Goal: Task Accomplishment & Management: Use online tool/utility

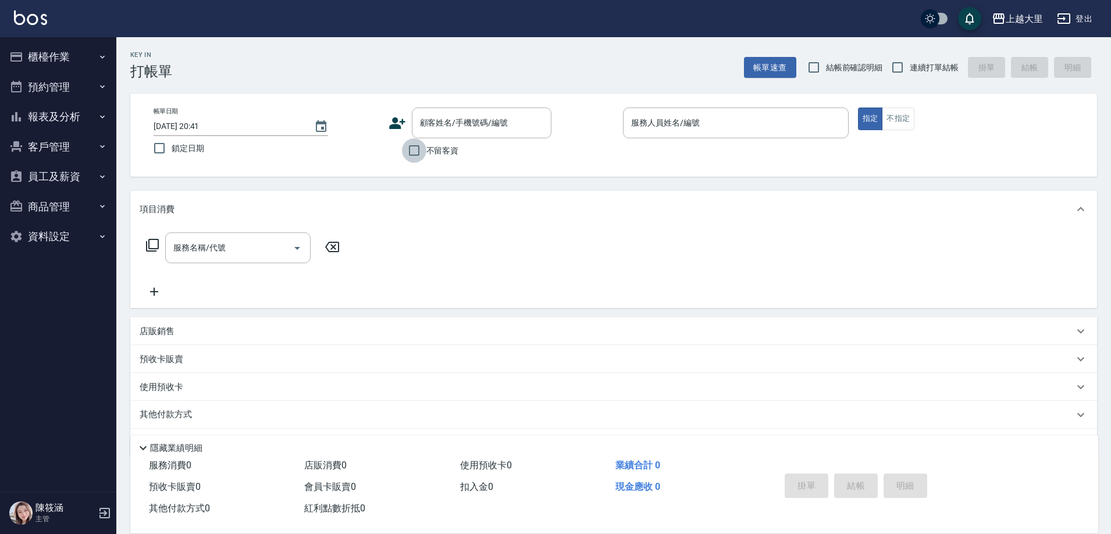
click at [413, 152] on input "不留客資" at bounding box center [414, 150] width 24 height 24
checkbox input "true"
click at [901, 68] on input "連續打單結帳" at bounding box center [897, 67] width 24 height 24
checkbox input "true"
click at [651, 119] on input "服務人員姓名/編號" at bounding box center [735, 123] width 215 height 20
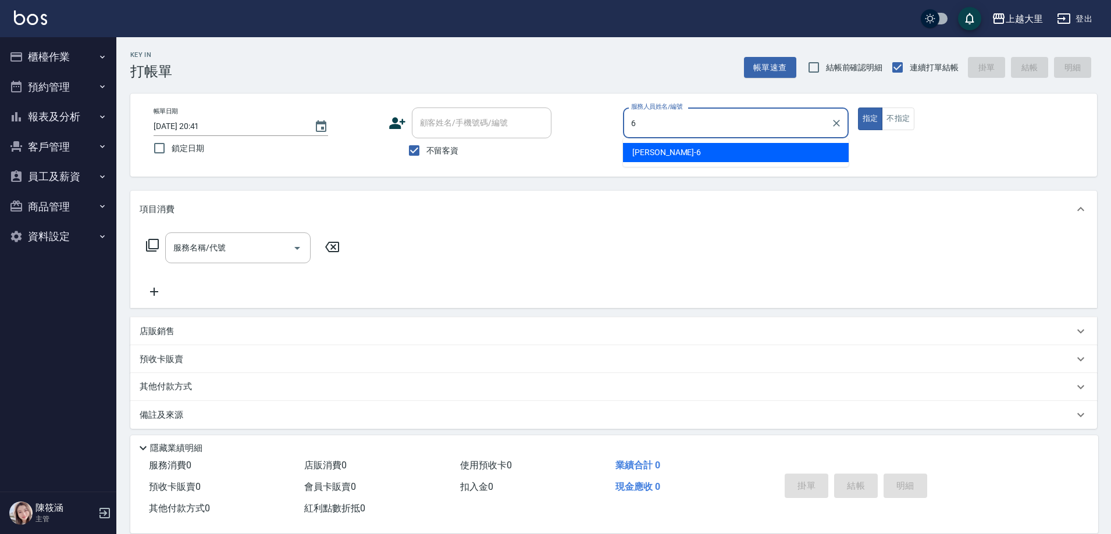
type input "[PERSON_NAME]比-6"
type button "true"
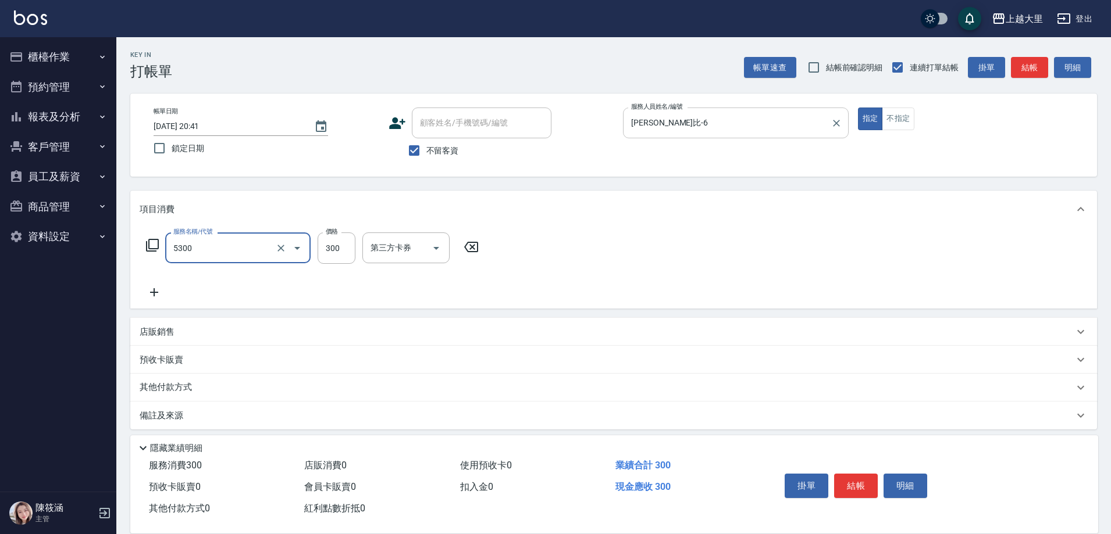
type input "護髮-300(5300)"
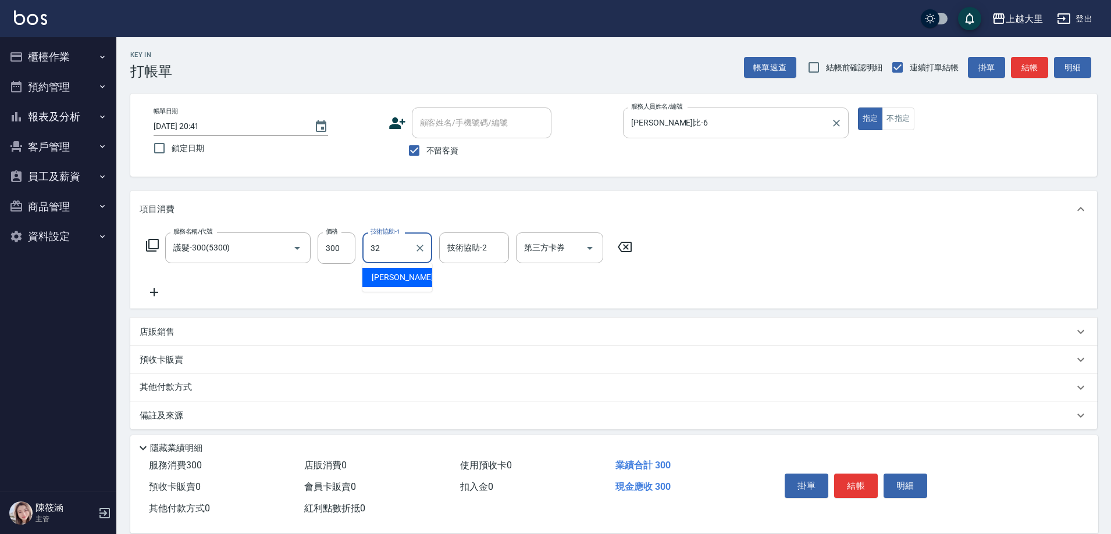
type input "[PERSON_NAME]-32"
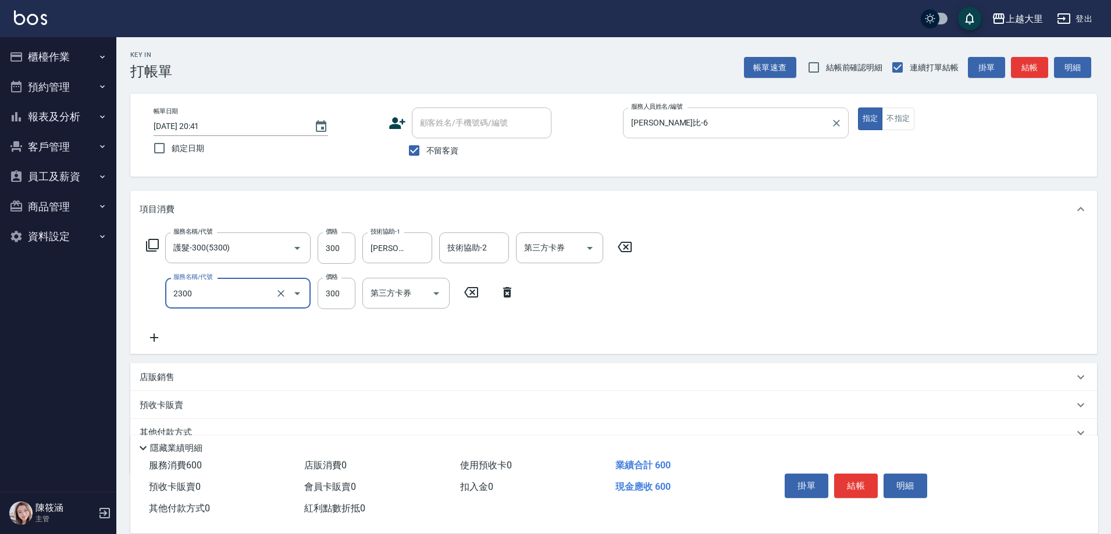
type input "剪髮300(2300)"
type input "500"
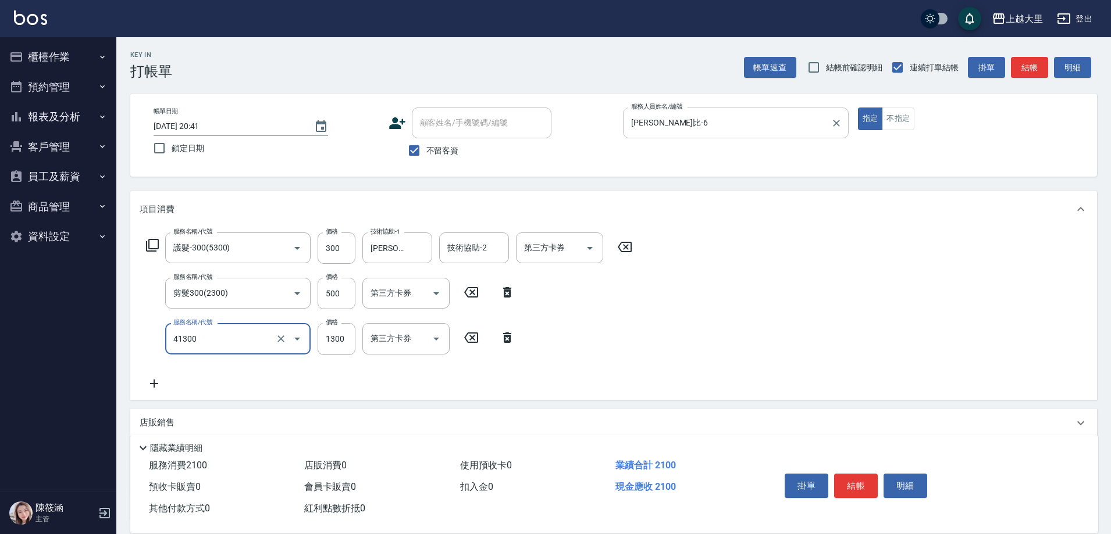
type input "漂髮(41300)"
type input "1000"
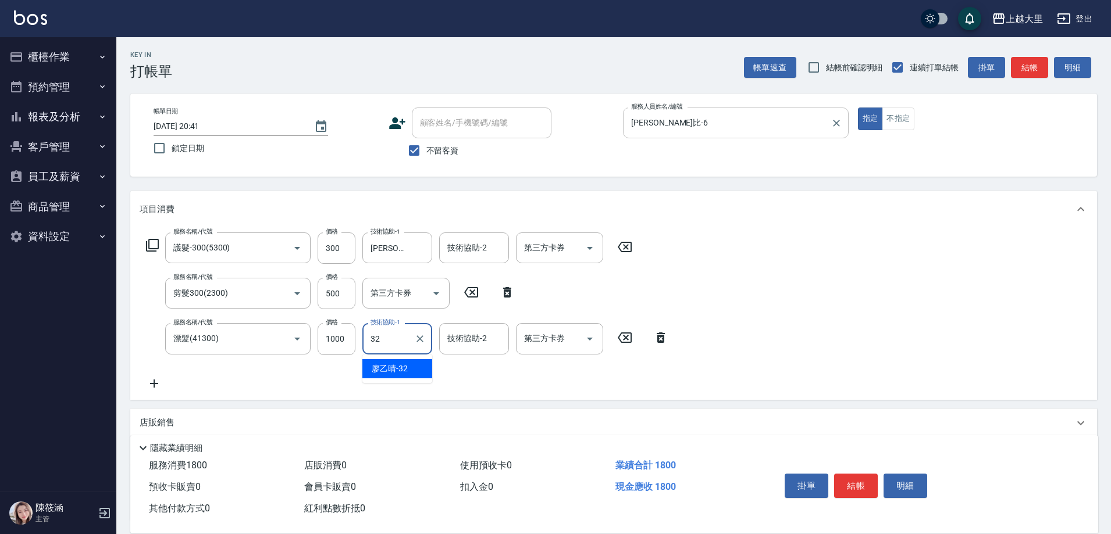
type input "[PERSON_NAME]-32"
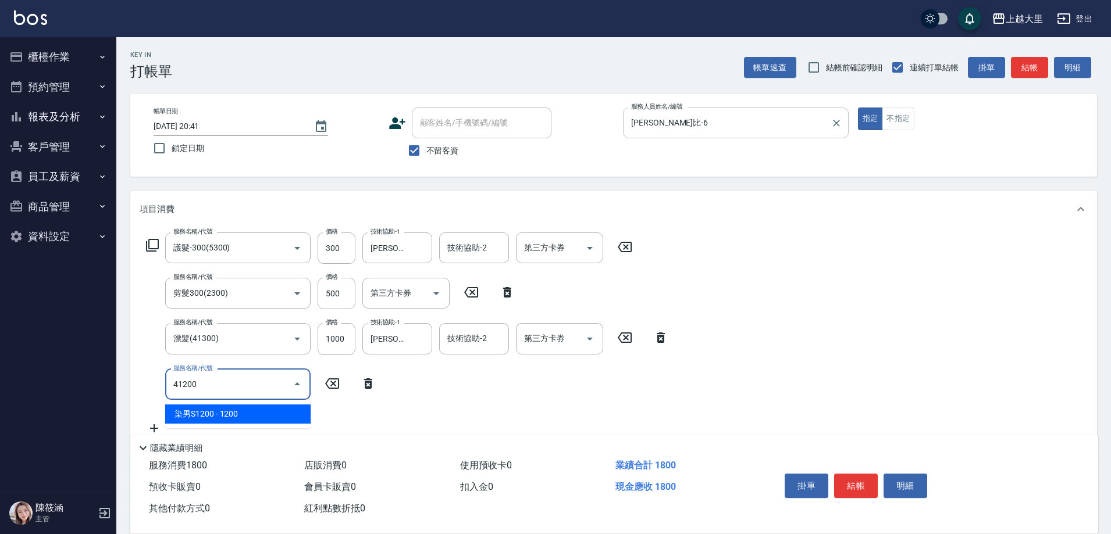
type input "染男S1200(41200)"
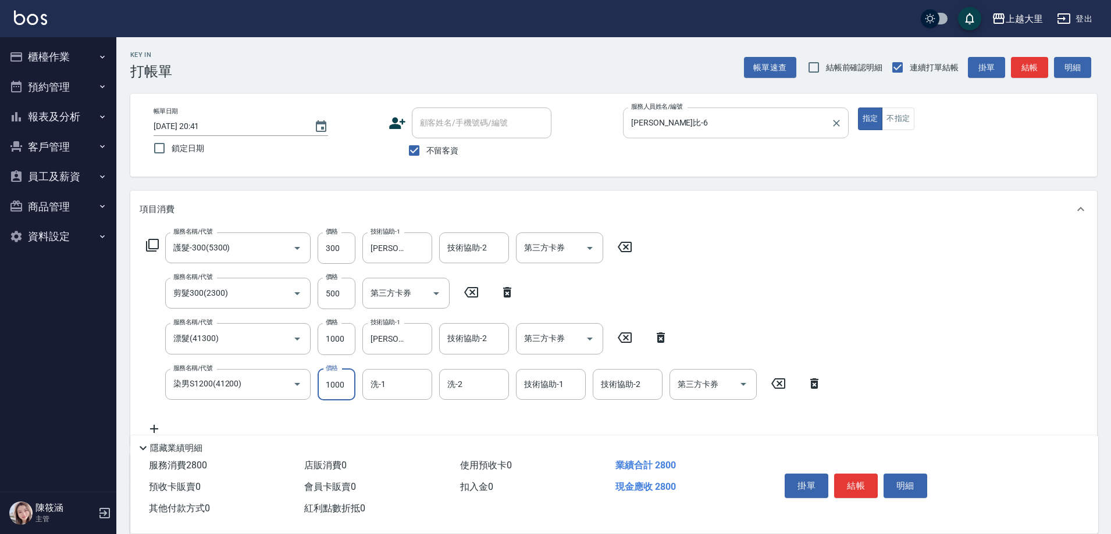
type input "1000"
type input "[PERSON_NAME]-32"
type input "護髮1500(51500)"
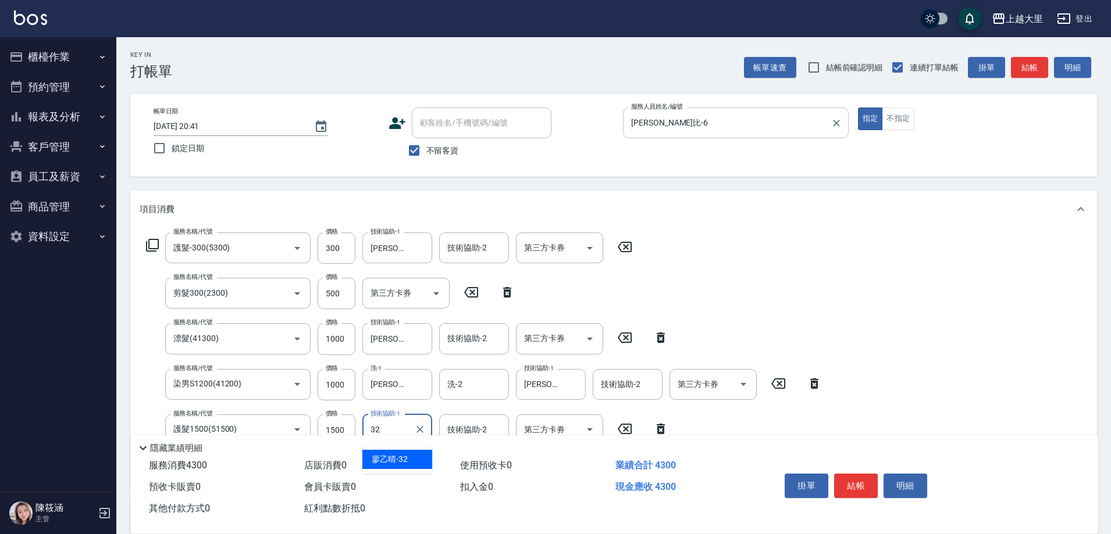
type input "[PERSON_NAME]-32"
click at [871, 481] on button "結帳" at bounding box center [856, 486] width 44 height 24
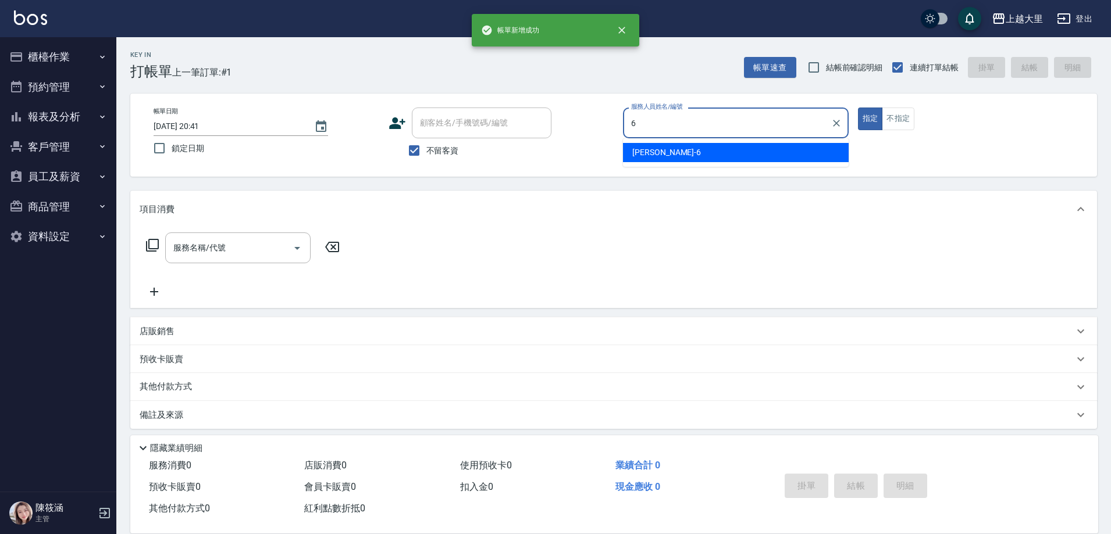
type input "[PERSON_NAME]比-6"
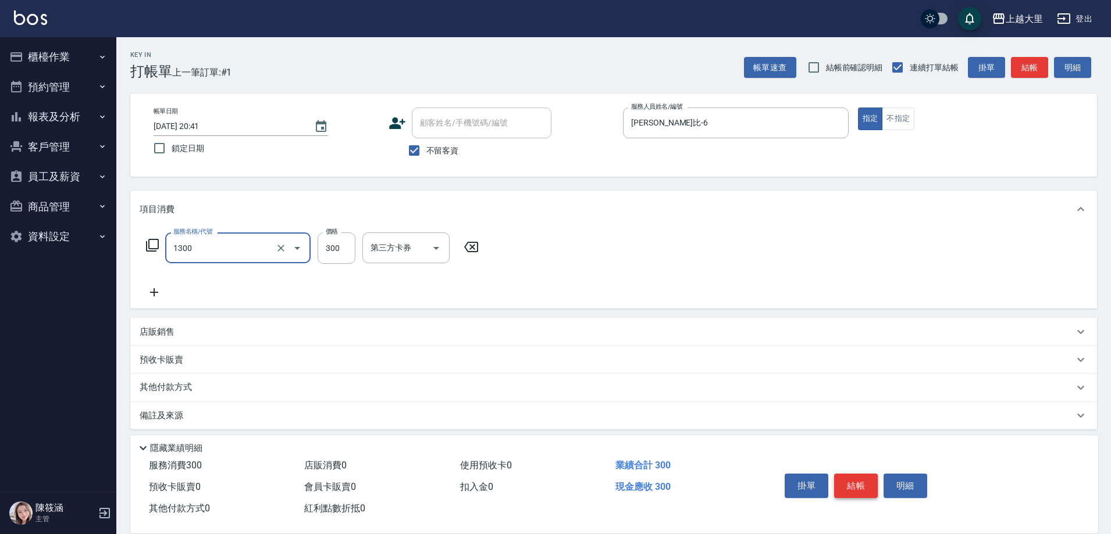
type input "健康洗髮(1300)"
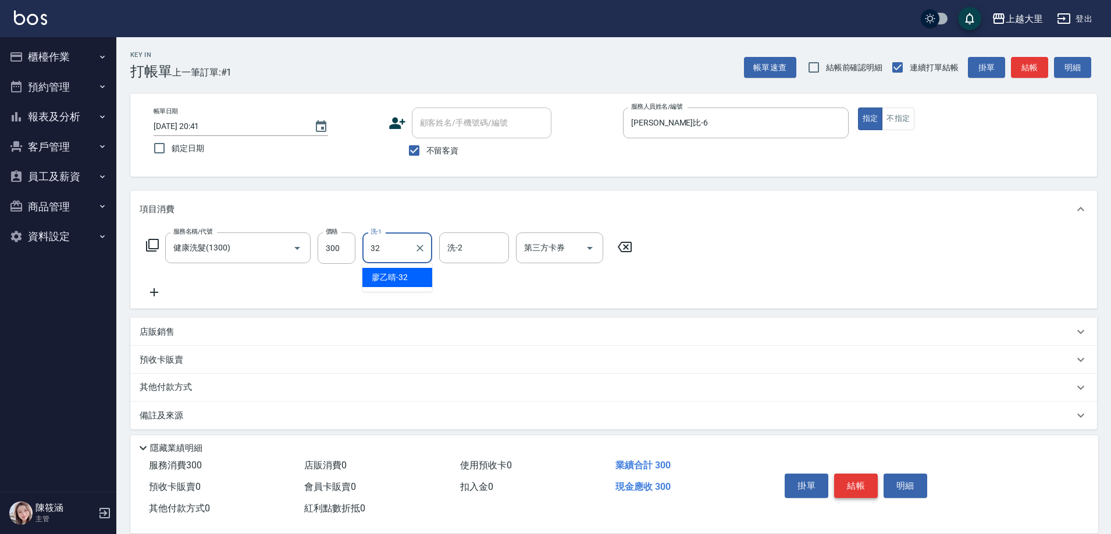
type input "[PERSON_NAME]-32"
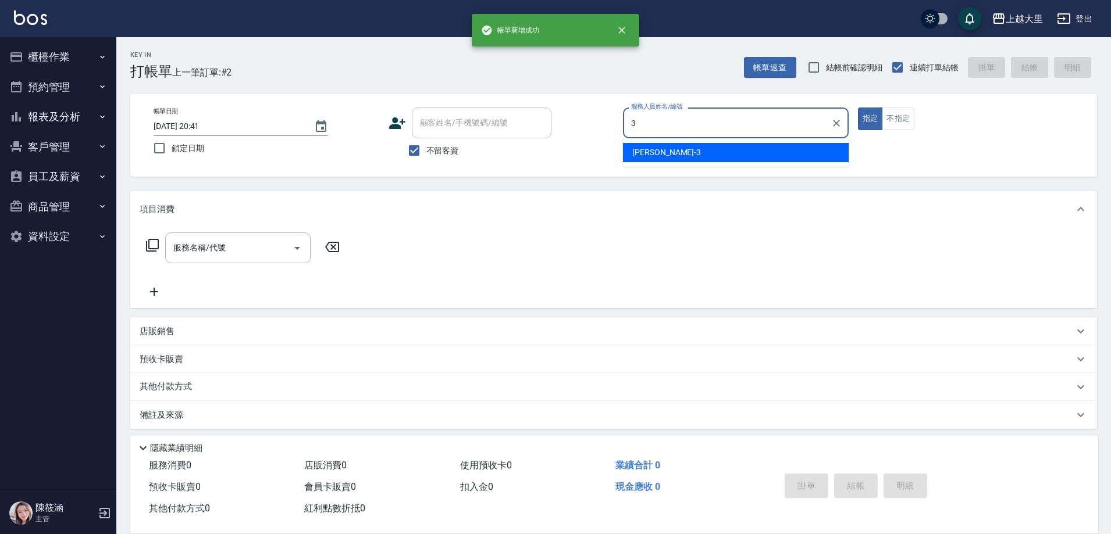
type input "[PERSON_NAME]-3"
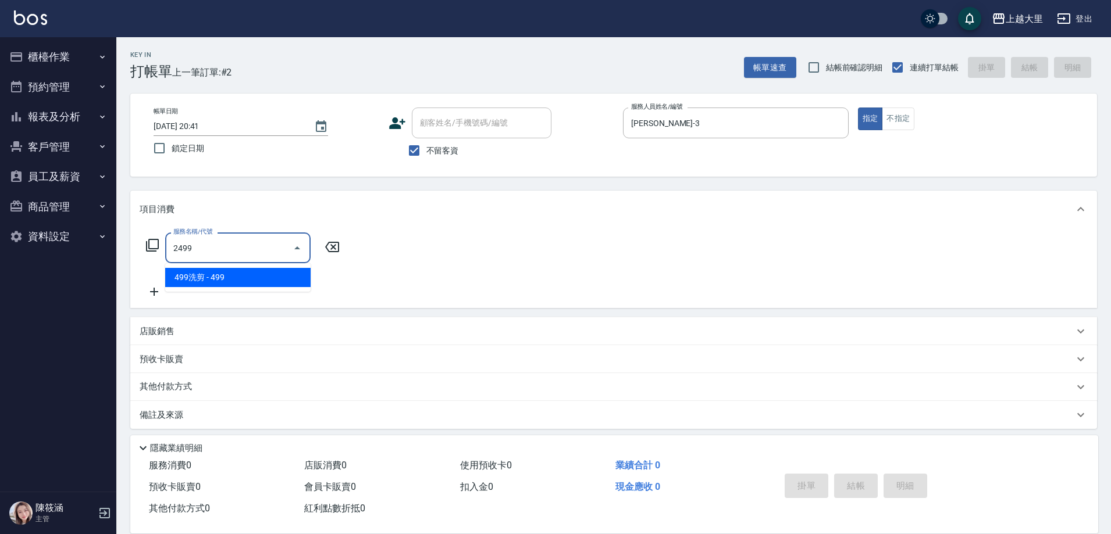
type input "499洗剪(2499)"
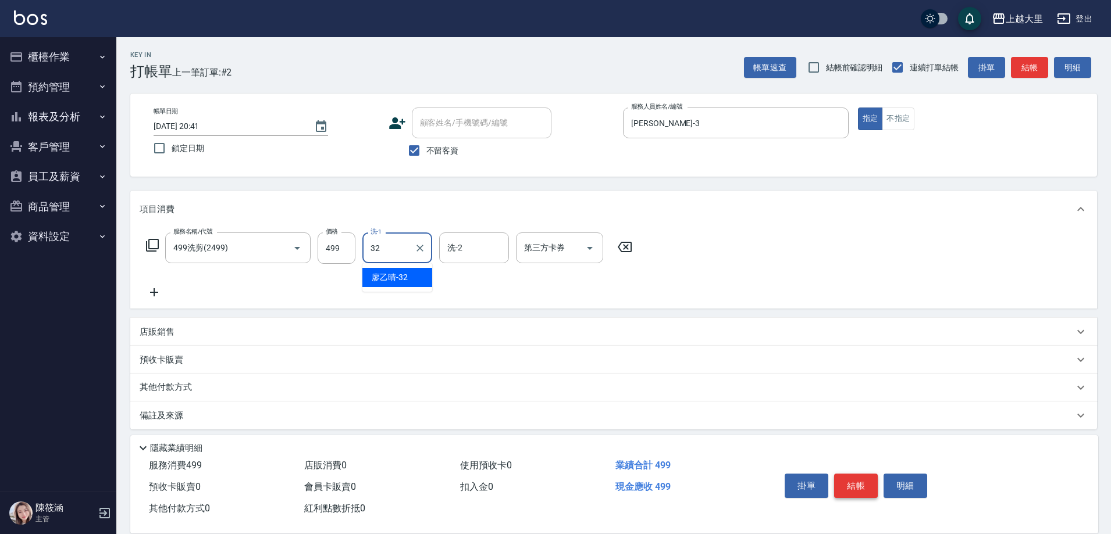
type input "[PERSON_NAME]-32"
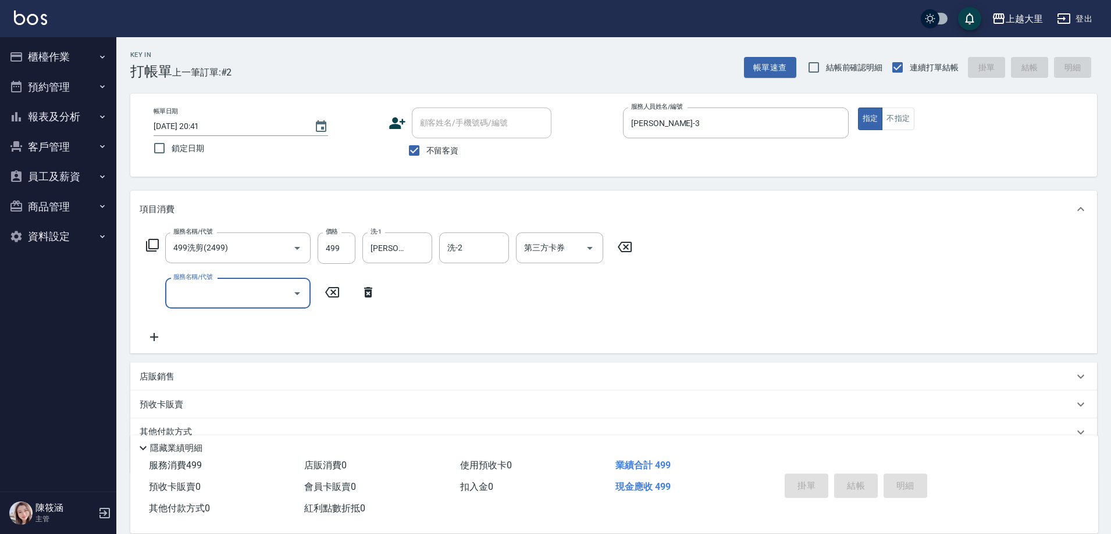
type input "[DATE] 20:42"
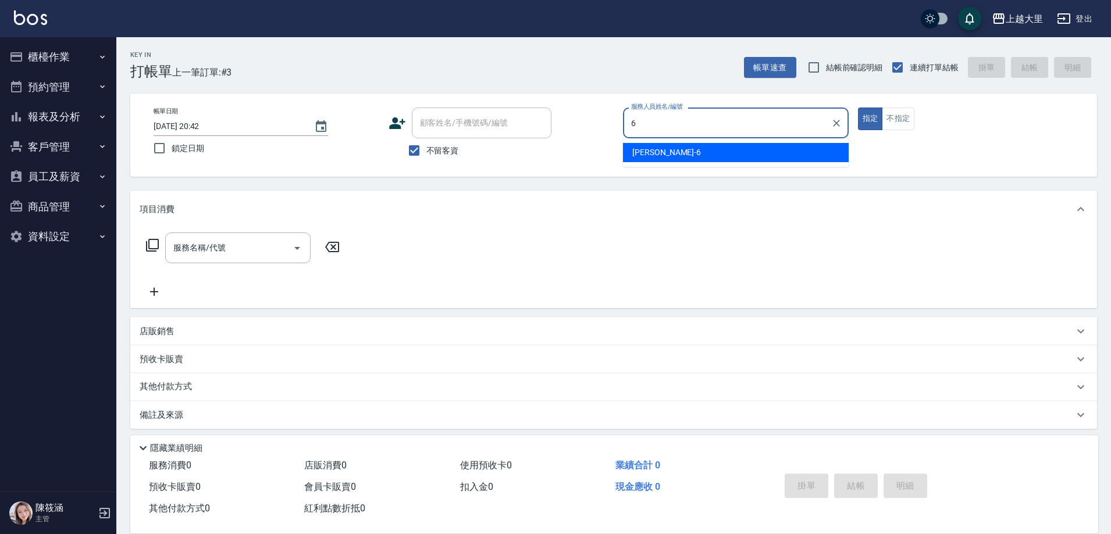
type input "[PERSON_NAME]比-6"
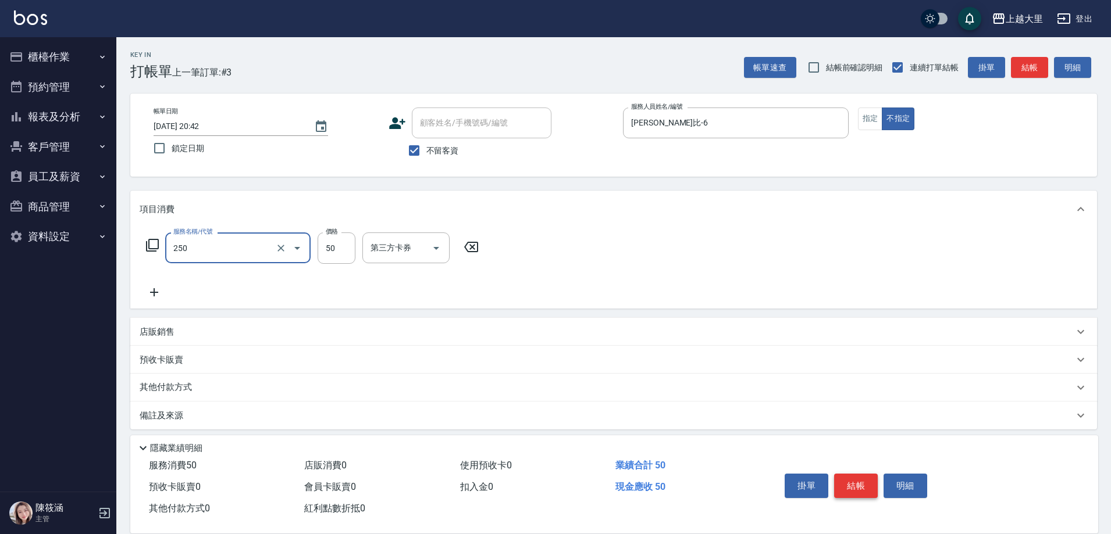
type input "剪[PERSON_NAME]50(250)"
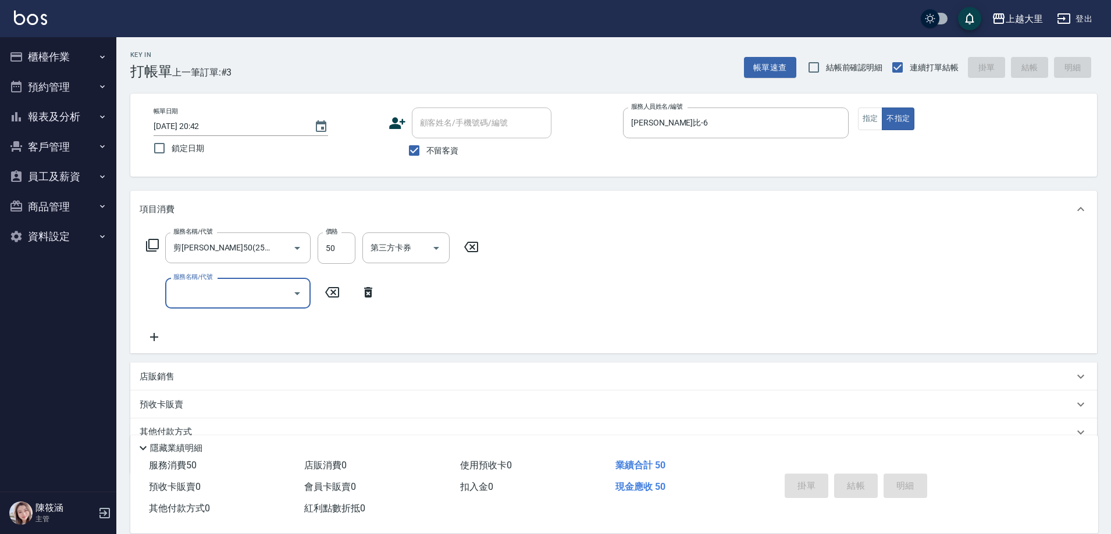
type input "[DATE] 20:43"
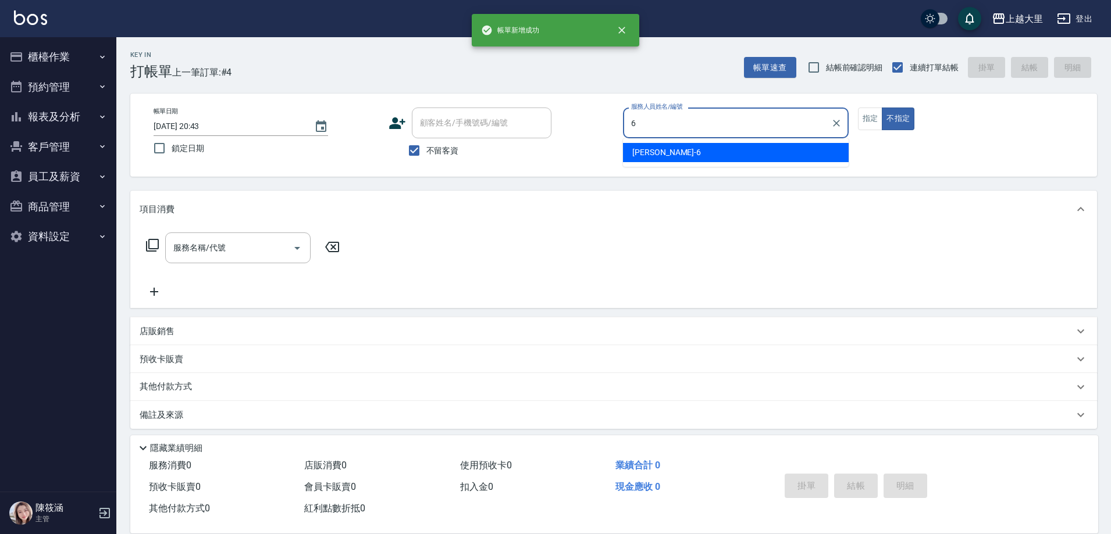
type input "[PERSON_NAME]比-6"
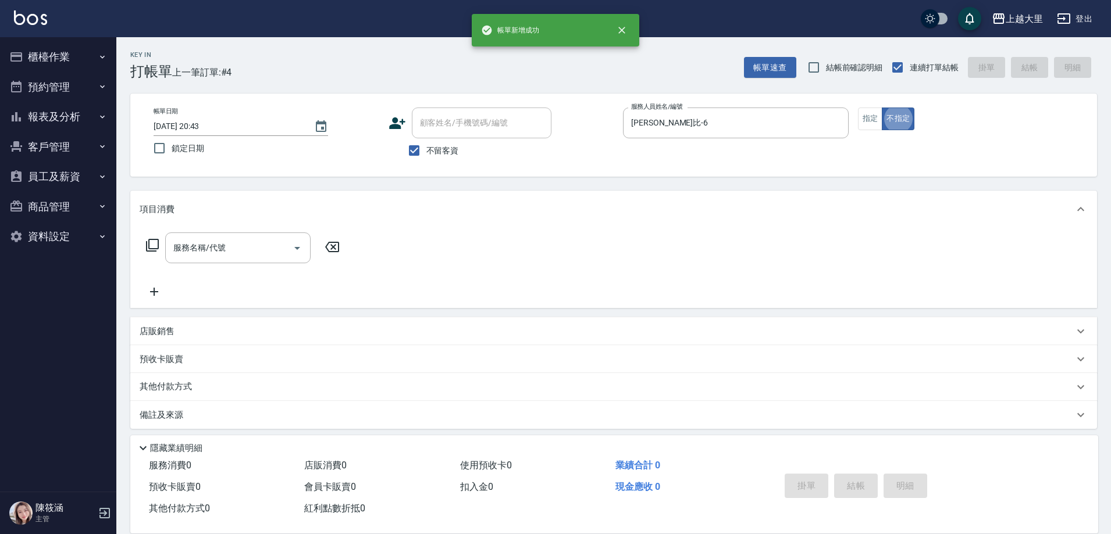
type button "false"
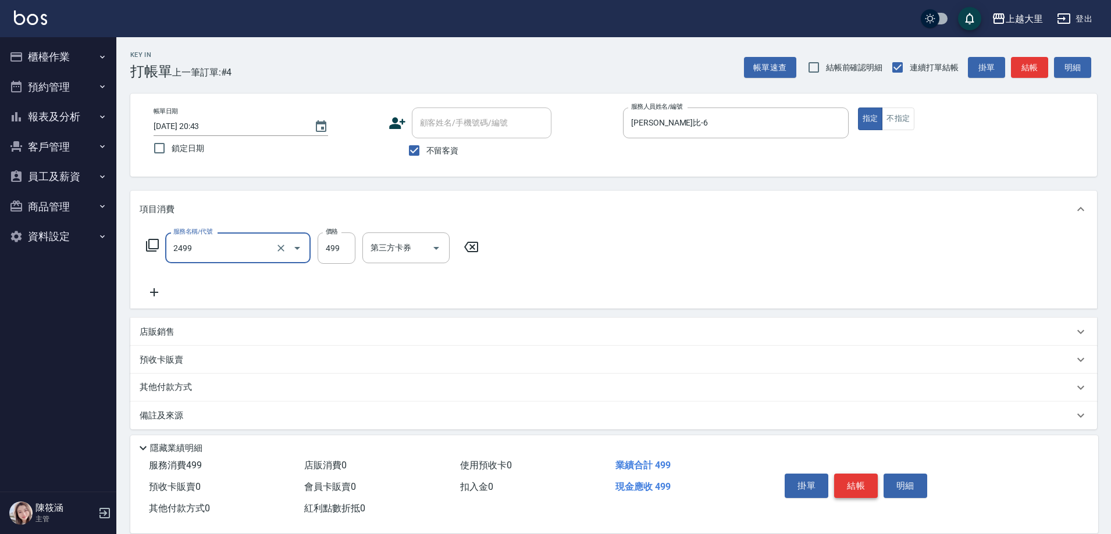
type input "499洗剪(2499)"
type input "400"
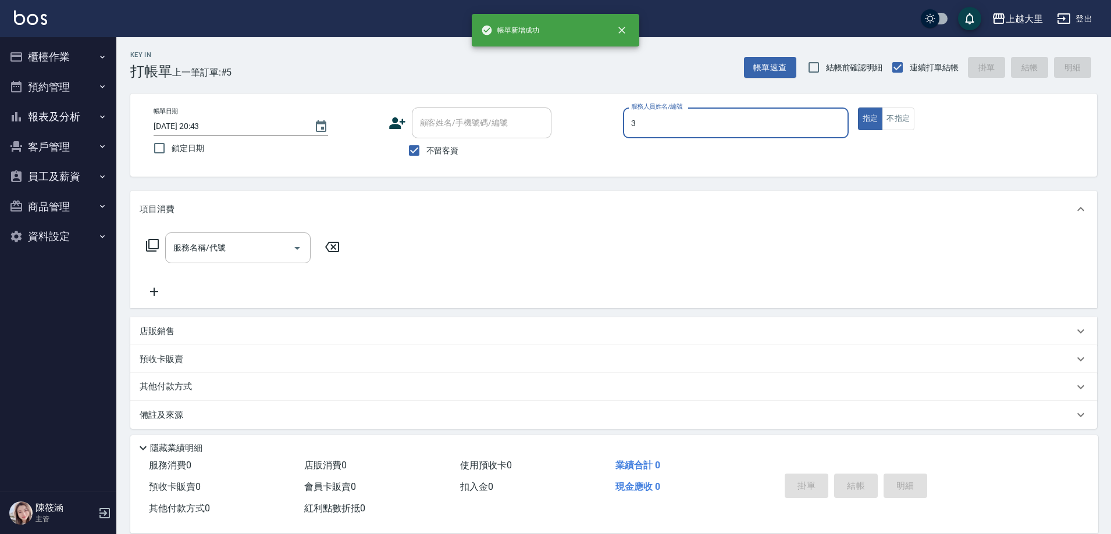
type input "[PERSON_NAME]-3"
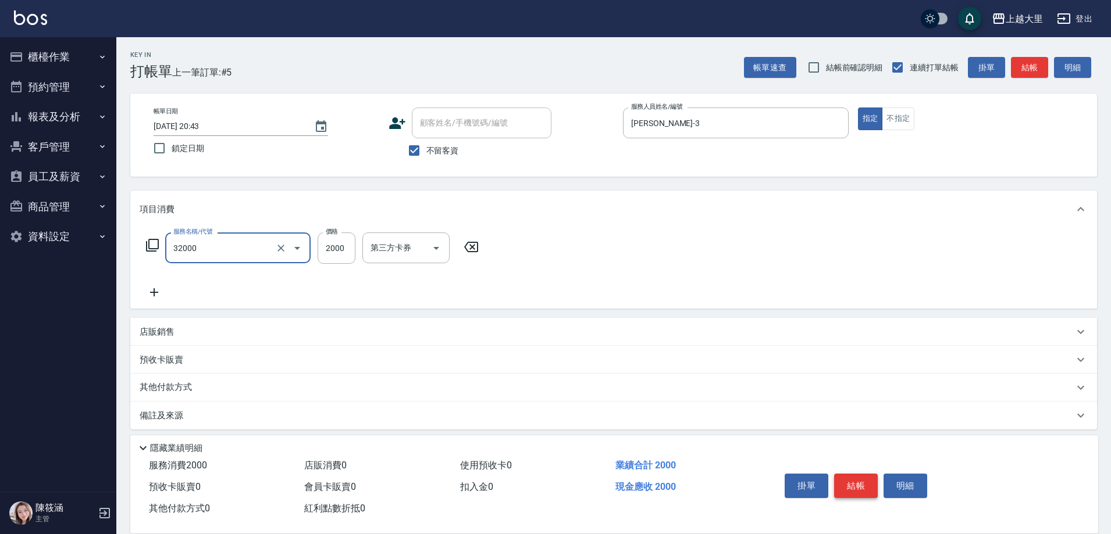
type input "燙髮S(32000)"
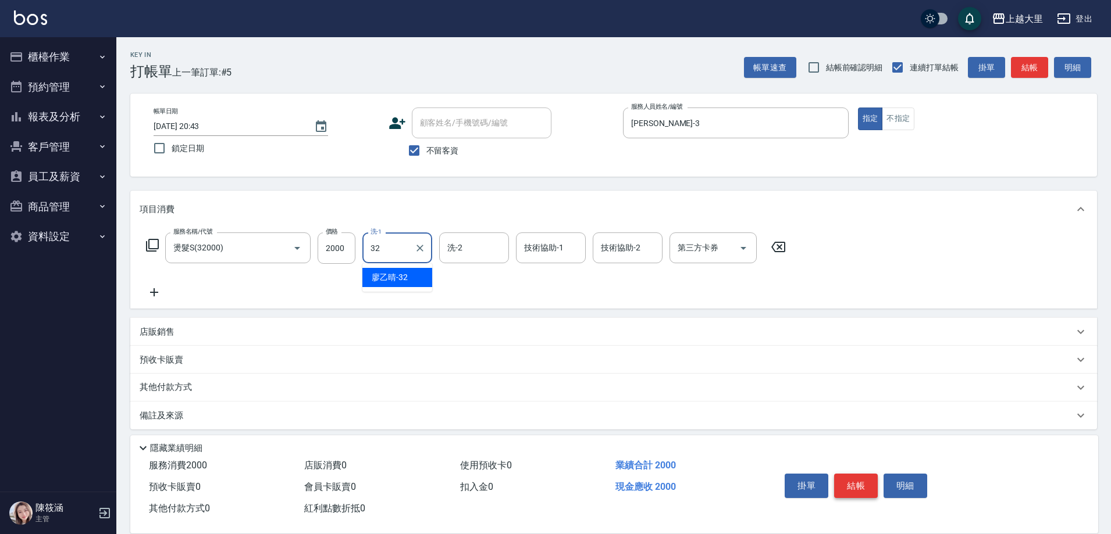
type input "[PERSON_NAME]-32"
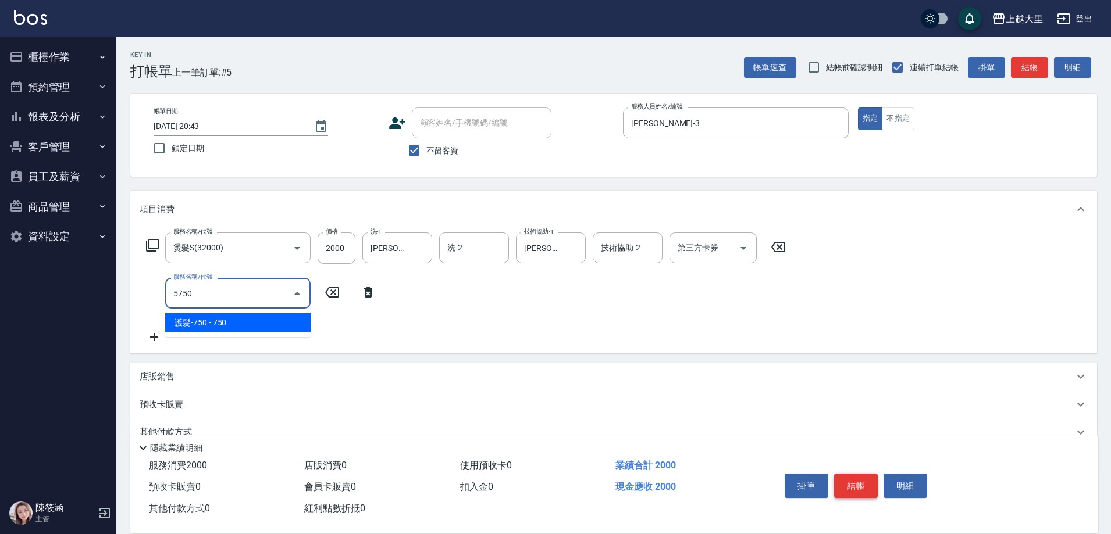
type input "護髮-750(5750)"
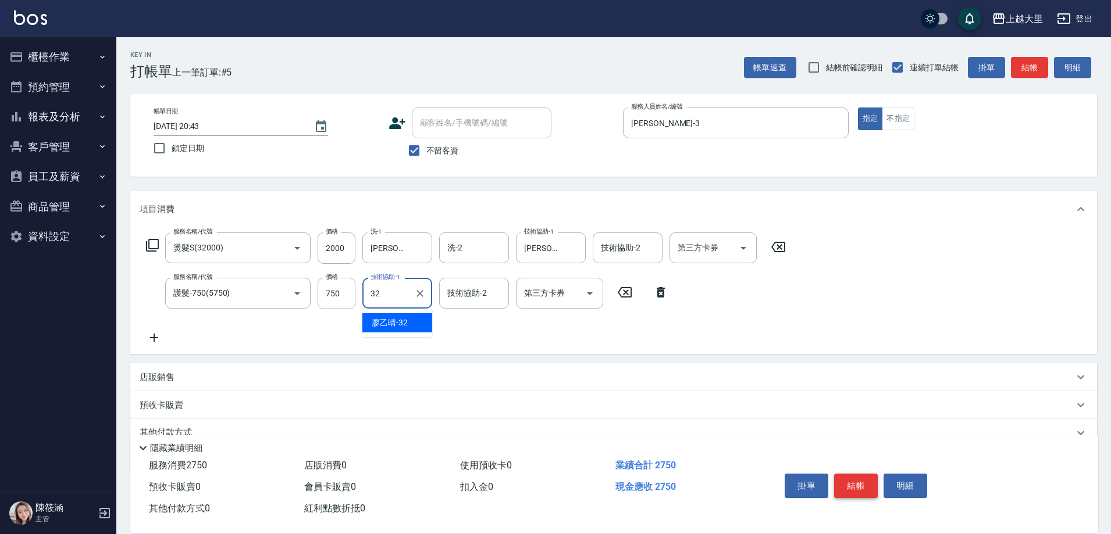
type input "[PERSON_NAME]-32"
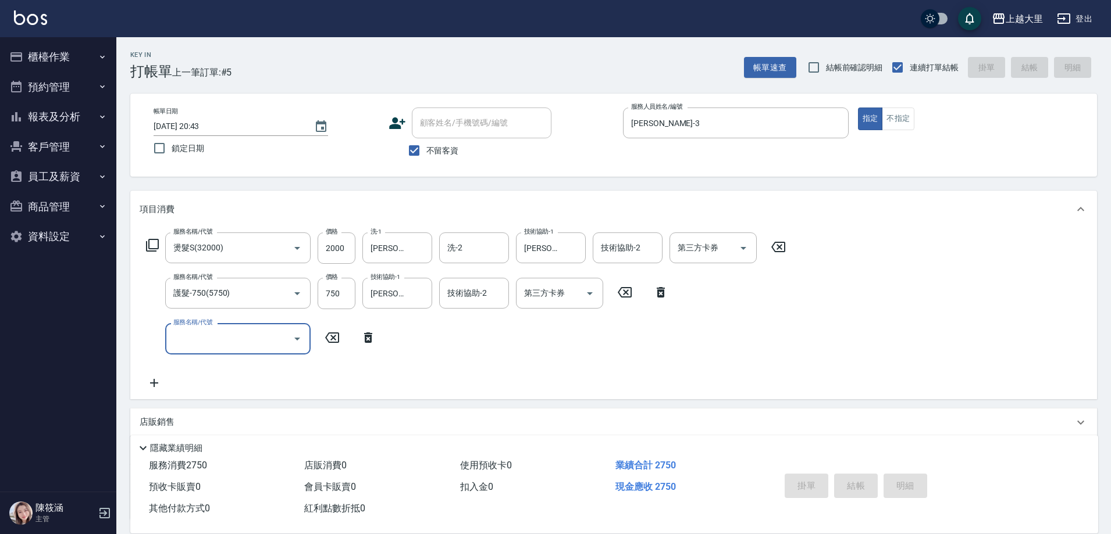
type input "[DATE] 20:44"
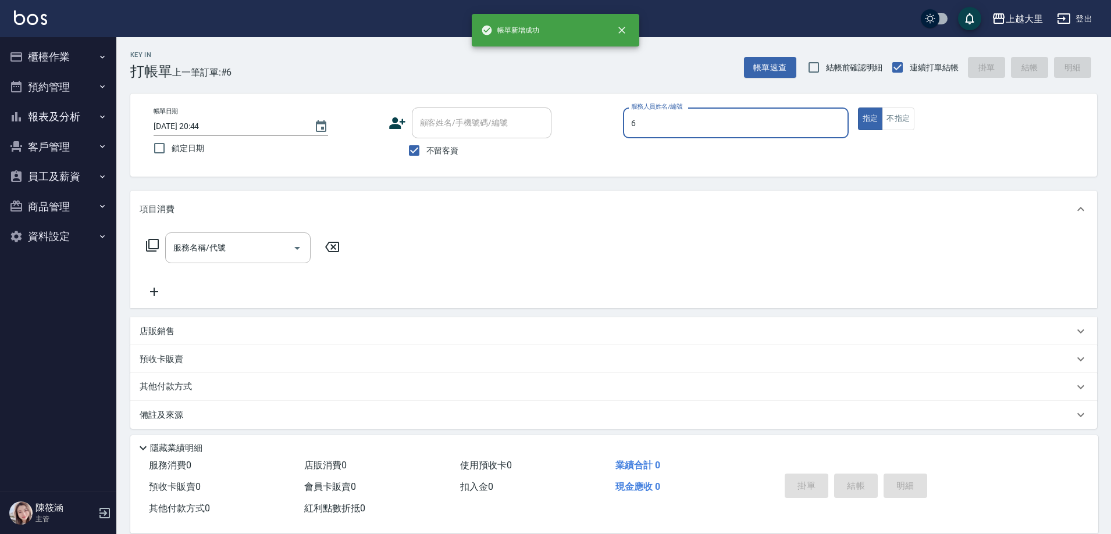
type input "[PERSON_NAME]比-6"
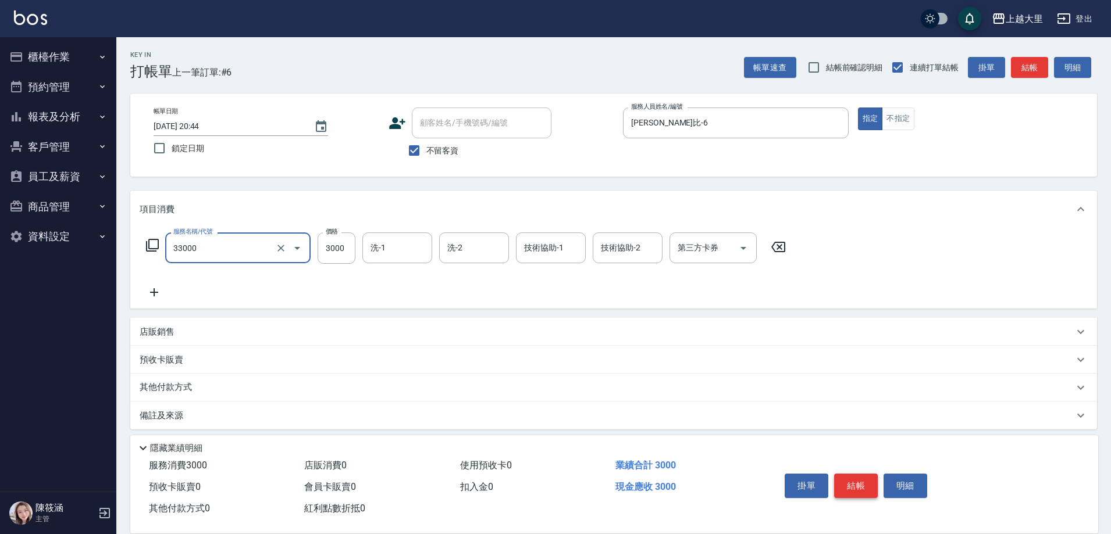
type input "燙髮L(33000)"
type input "3200"
type input "[PERSON_NAME]-32"
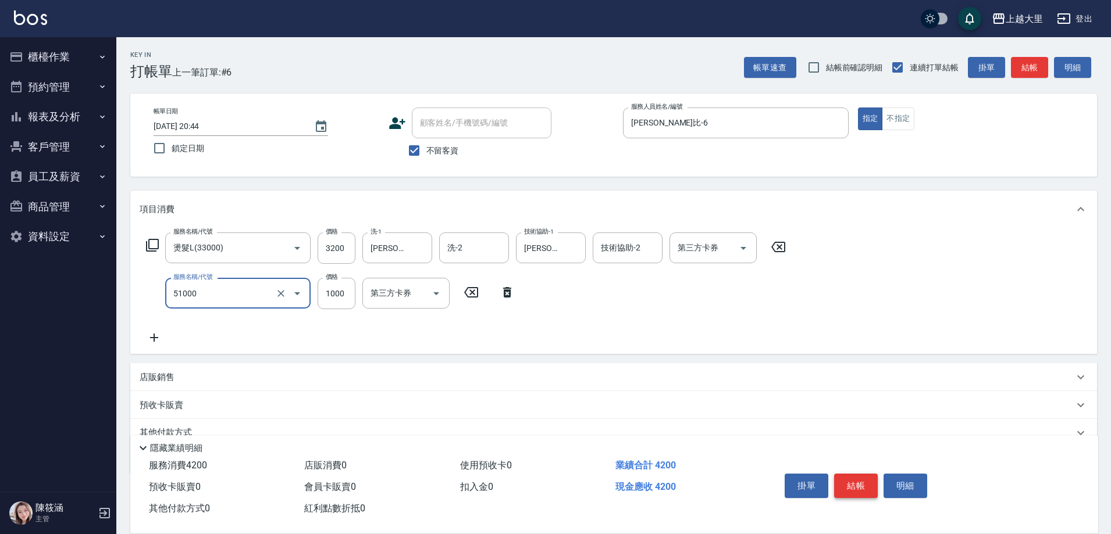
type input "護髮1000(51000)"
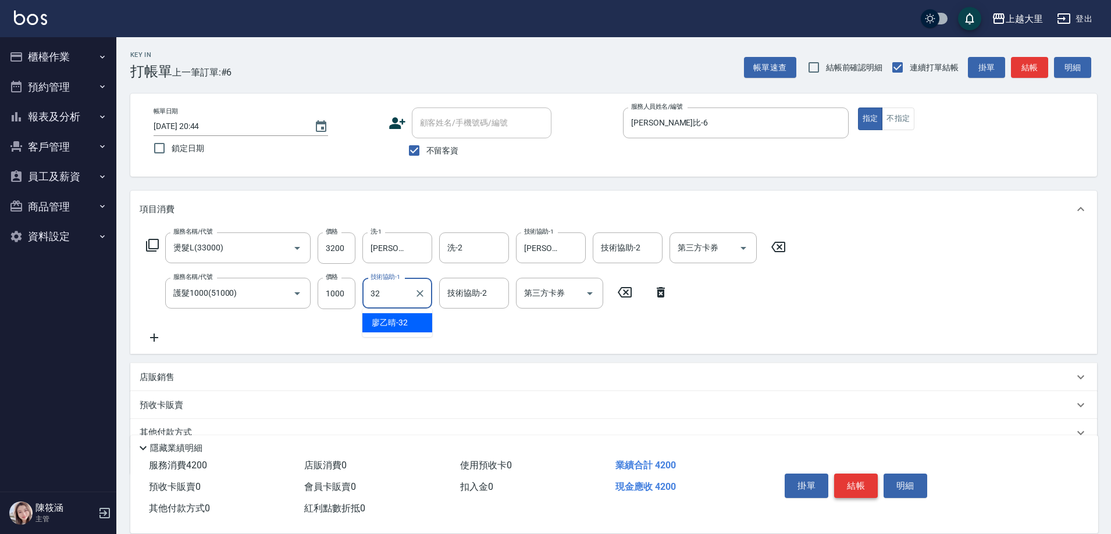
type input "[PERSON_NAME]-32"
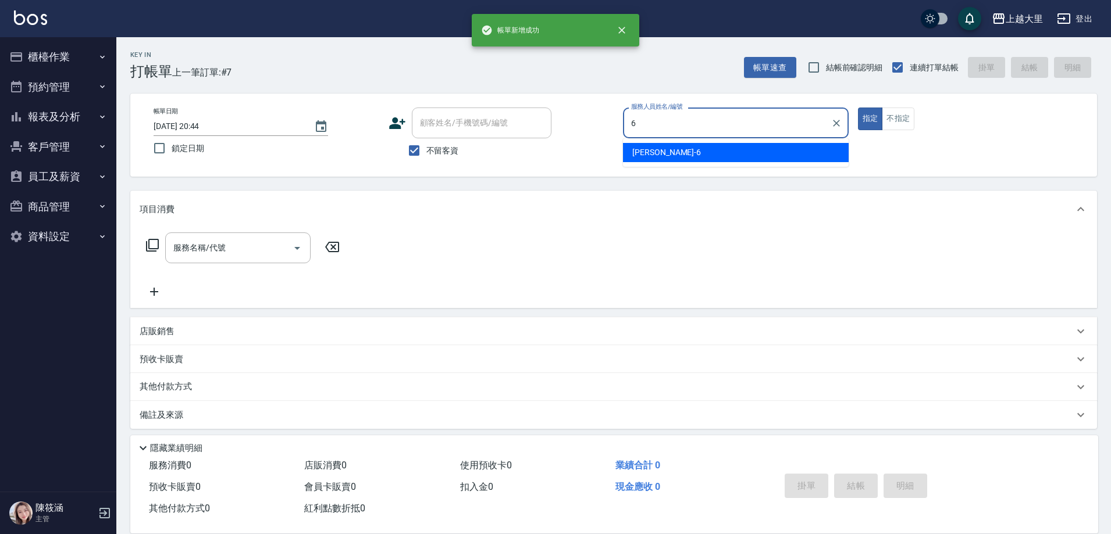
type input "[PERSON_NAME]比-6"
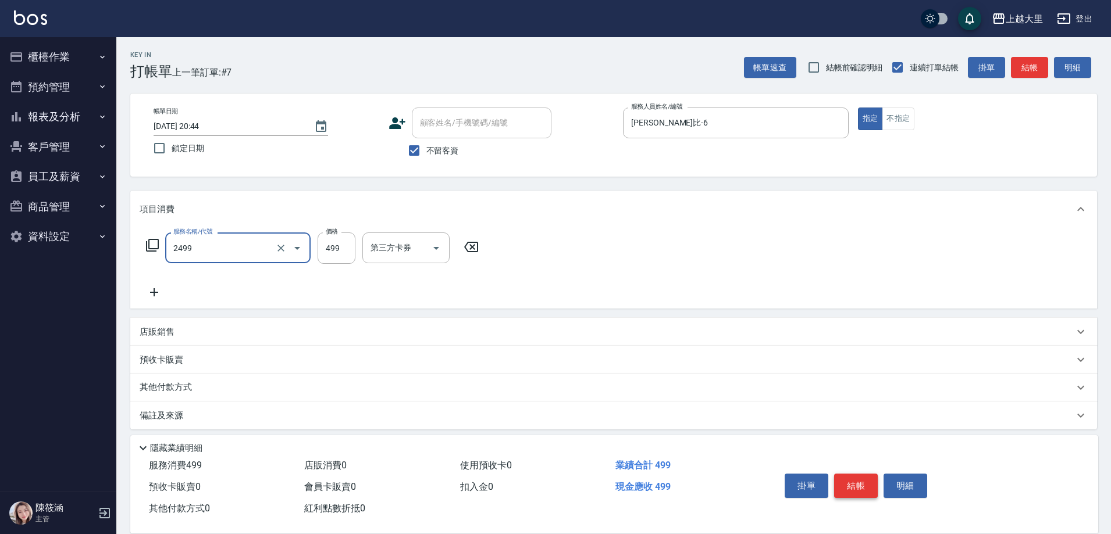
type input "499洗剪(2499)"
type input "500"
drag, startPoint x: 592, startPoint y: 252, endPoint x: 586, endPoint y: 247, distance: 7.8
click at [591, 250] on icon "Open" at bounding box center [590, 248] width 14 height 14
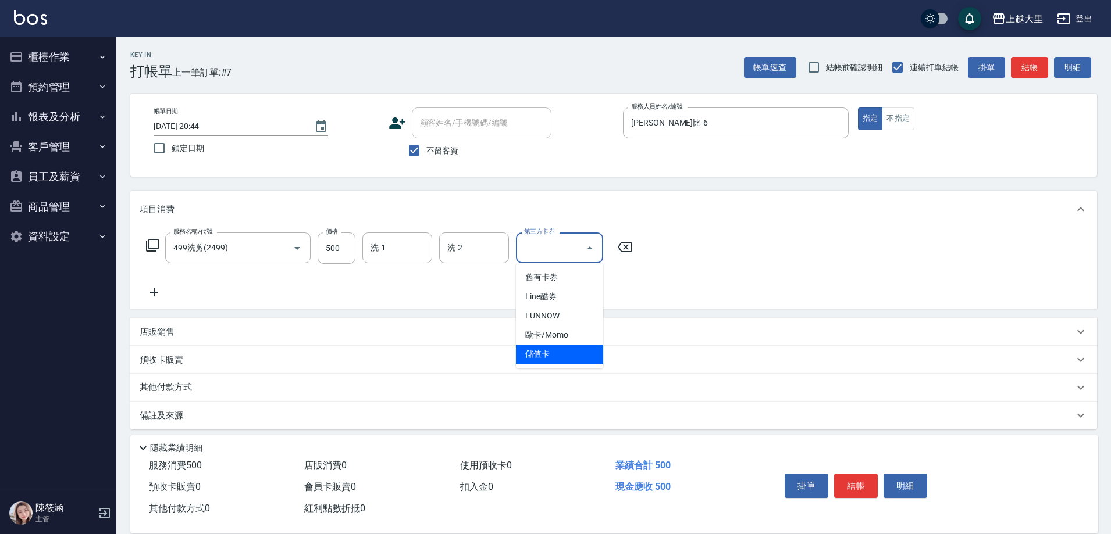
click at [536, 356] on span "儲值卡" at bounding box center [559, 354] width 87 height 19
type input "儲值卡"
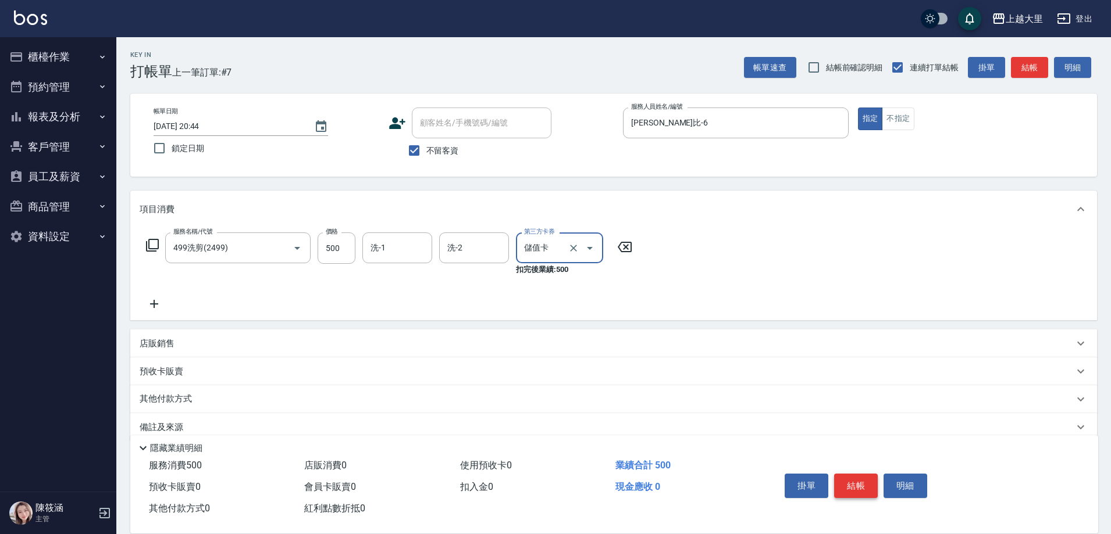
click at [863, 485] on button "結帳" at bounding box center [856, 486] width 44 height 24
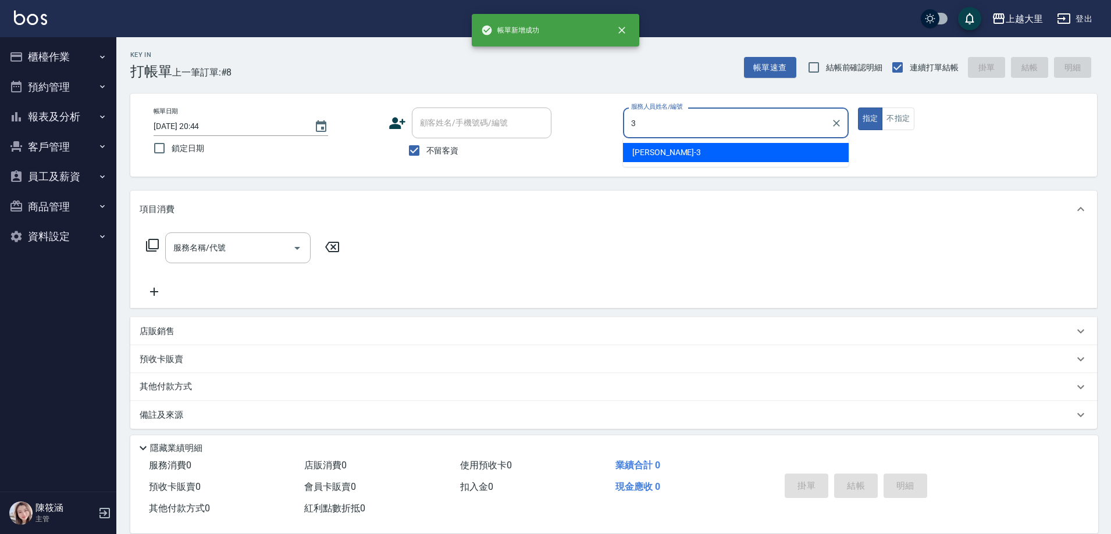
type input "[PERSON_NAME]-3"
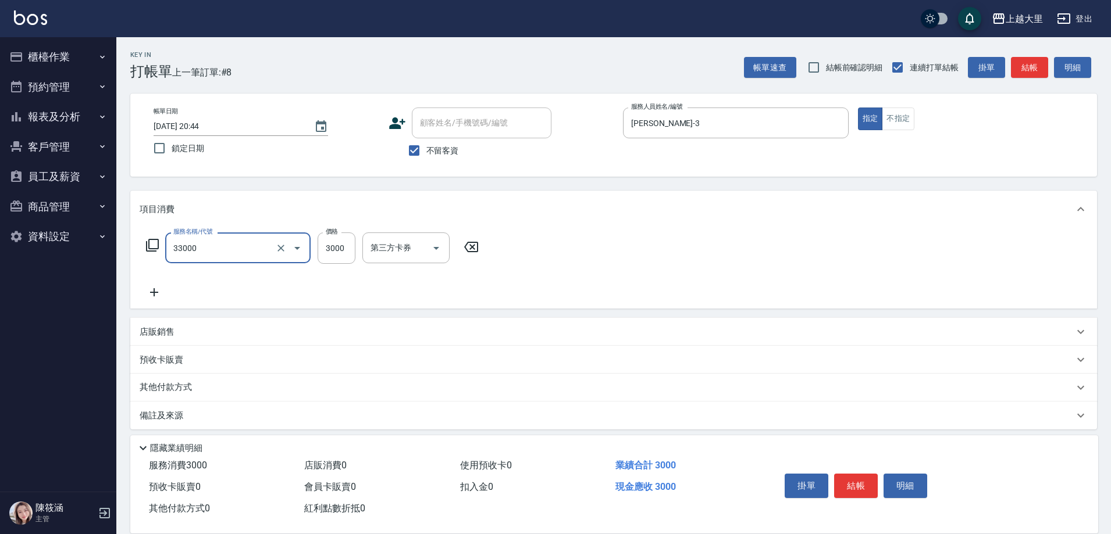
type input "燙髮L(33000)"
type input "3200"
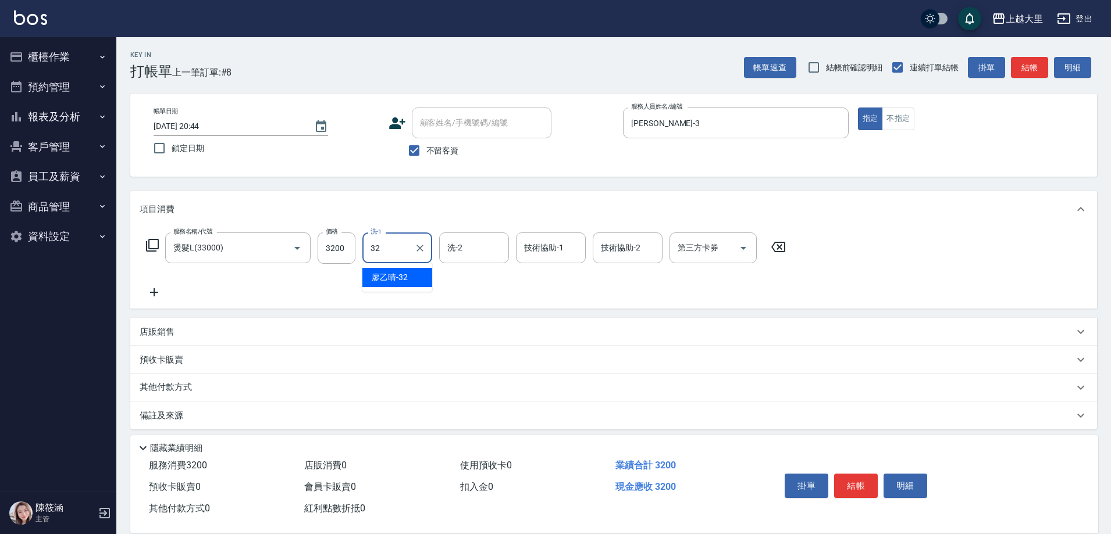
type input "[PERSON_NAME]-32"
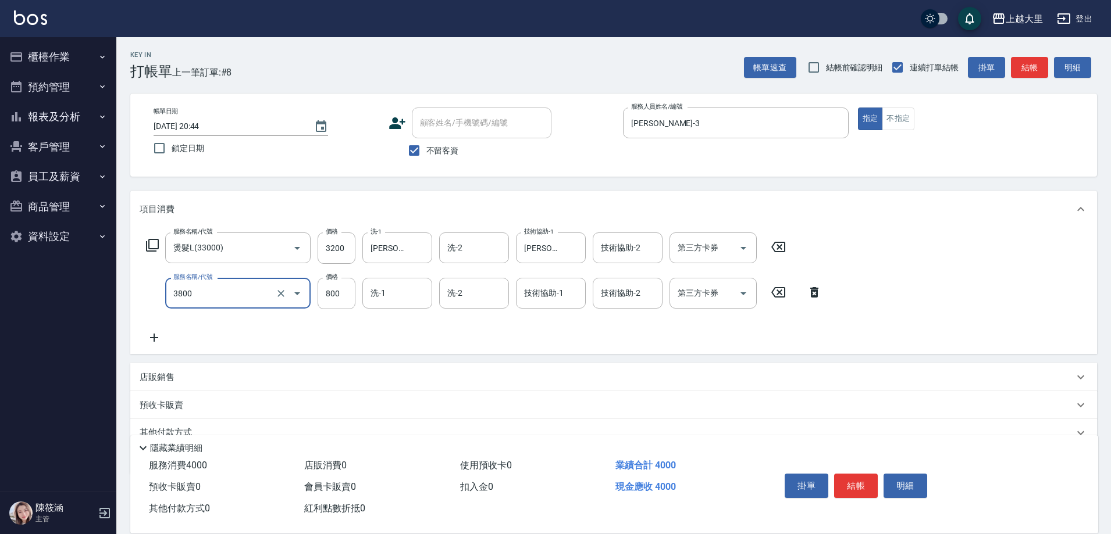
type input "局部燙(3800)"
click at [339, 283] on input "800" at bounding box center [336, 293] width 38 height 31
click at [282, 298] on icon "Clear" at bounding box center [281, 294] width 12 height 12
type input "0"
type input "局部燙(3800)"
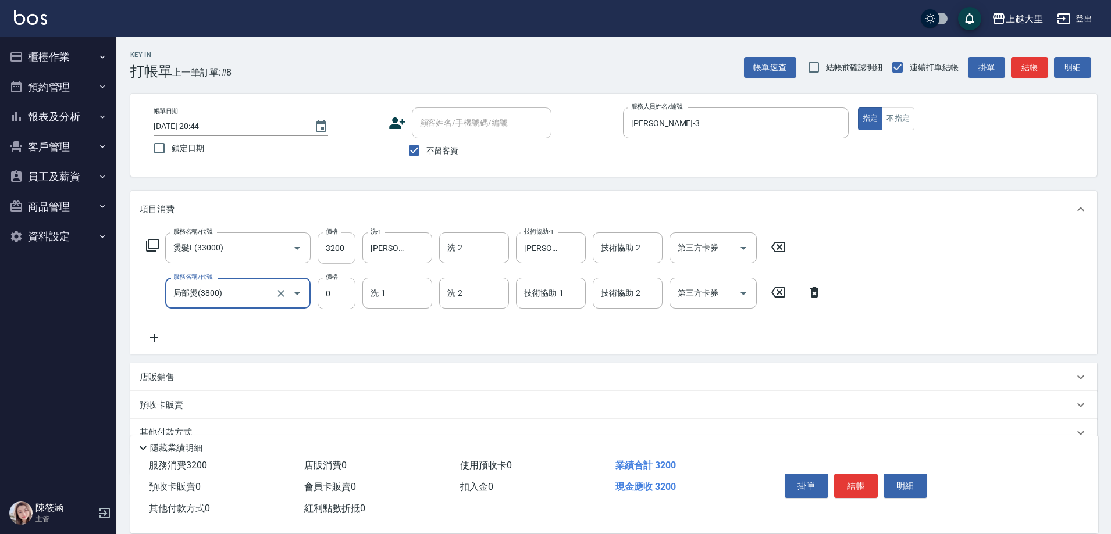
click at [353, 247] on input "3200" at bounding box center [336, 248] width 38 height 31
click at [350, 248] on input "3200" at bounding box center [336, 248] width 38 height 31
click at [281, 291] on icon "Clear" at bounding box center [281, 294] width 12 height 12
type input "3700"
type input "局部燙(3800)"
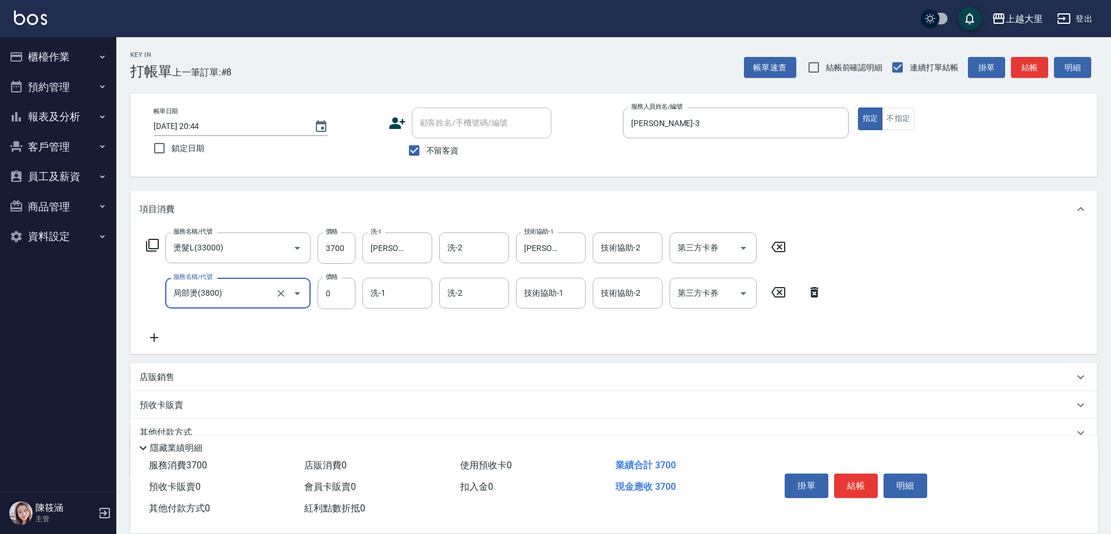
click at [814, 290] on icon at bounding box center [814, 292] width 29 height 14
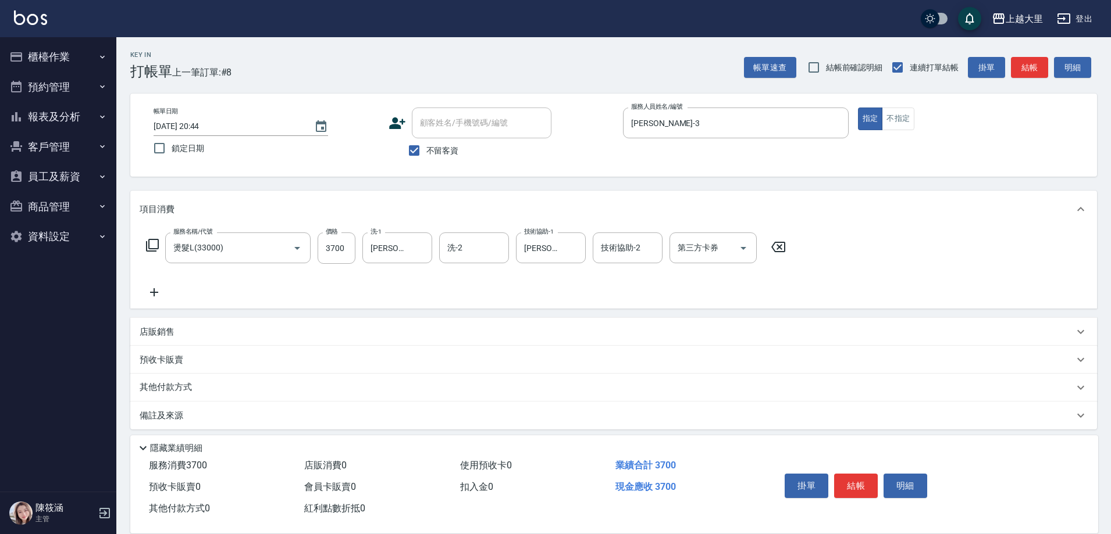
click at [155, 292] on icon at bounding box center [154, 292] width 29 height 14
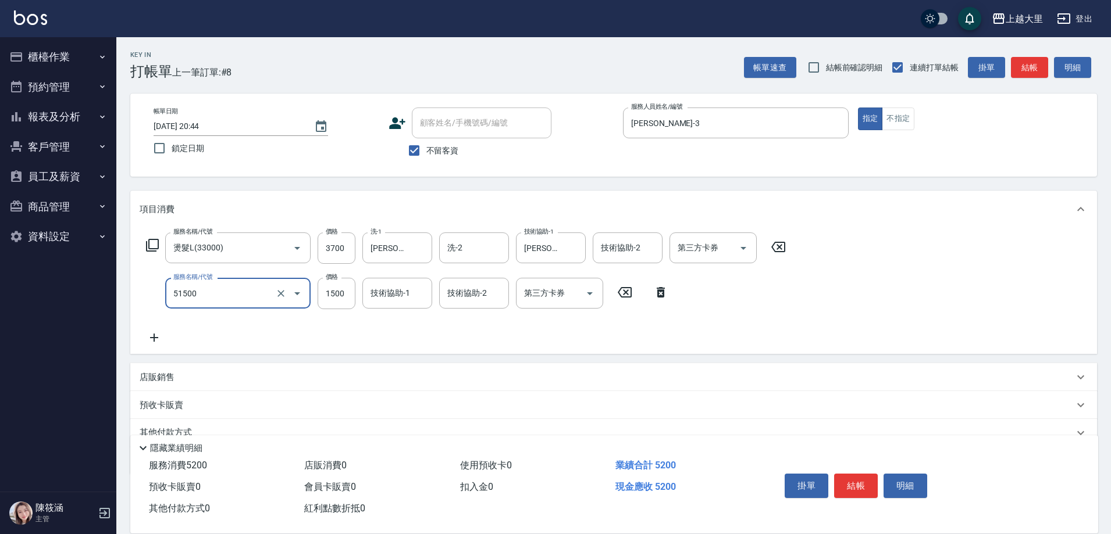
type input "護髮1500(51500)"
type input "[PERSON_NAME]-32"
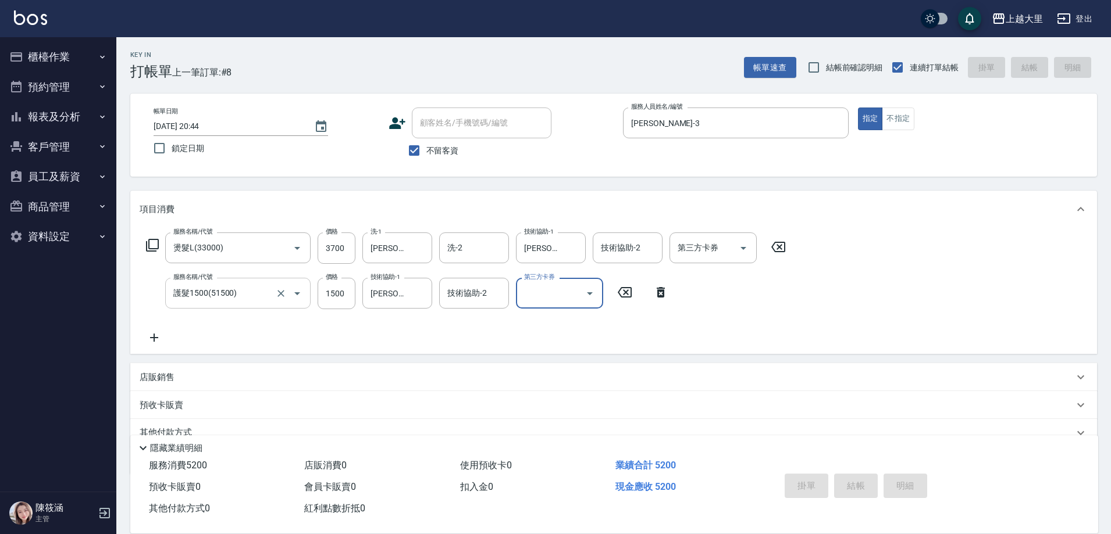
type input "[DATE] 20:45"
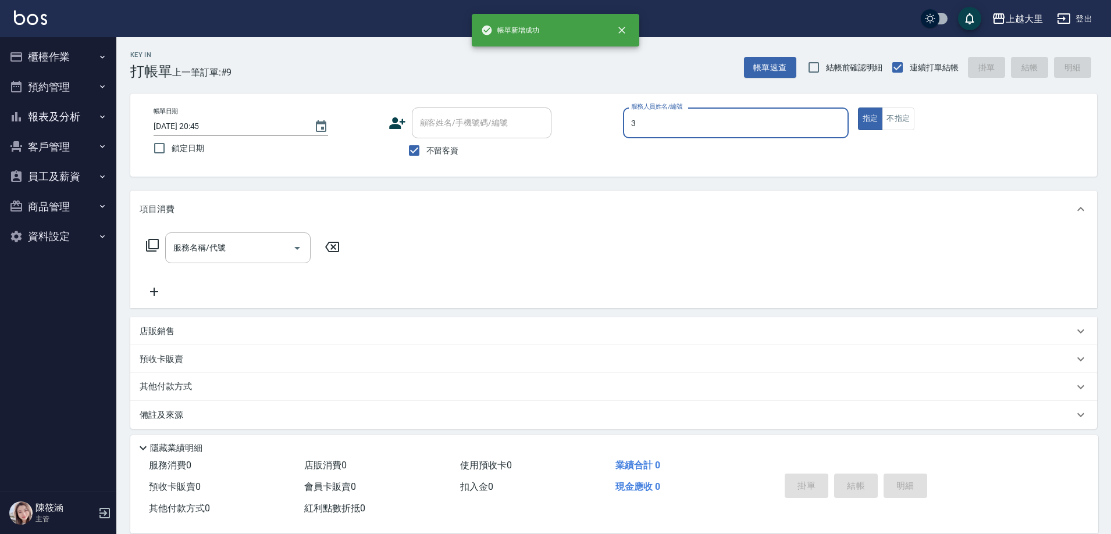
type input "[PERSON_NAME]-3"
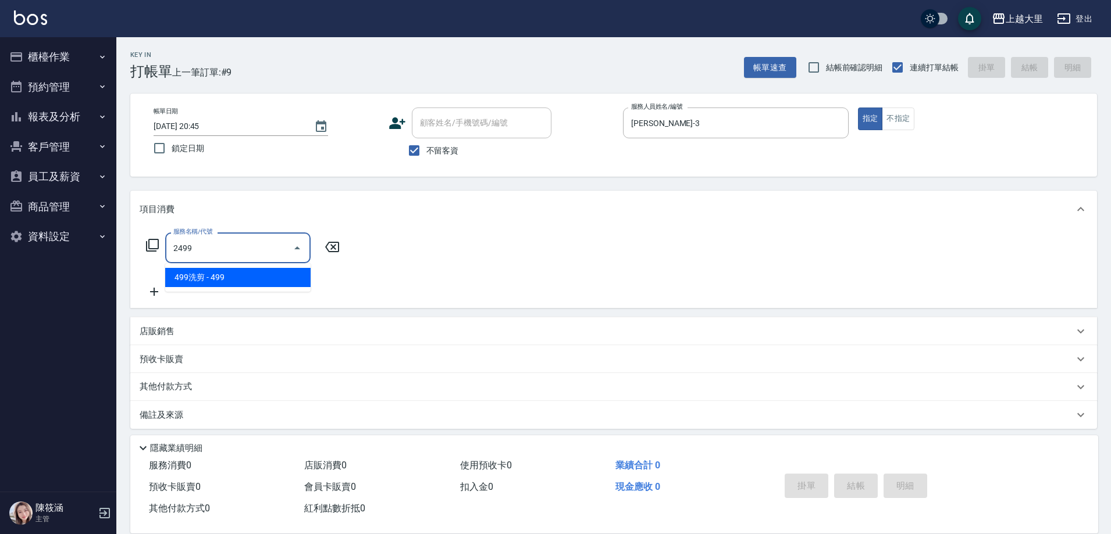
type input "499洗剪(2499)"
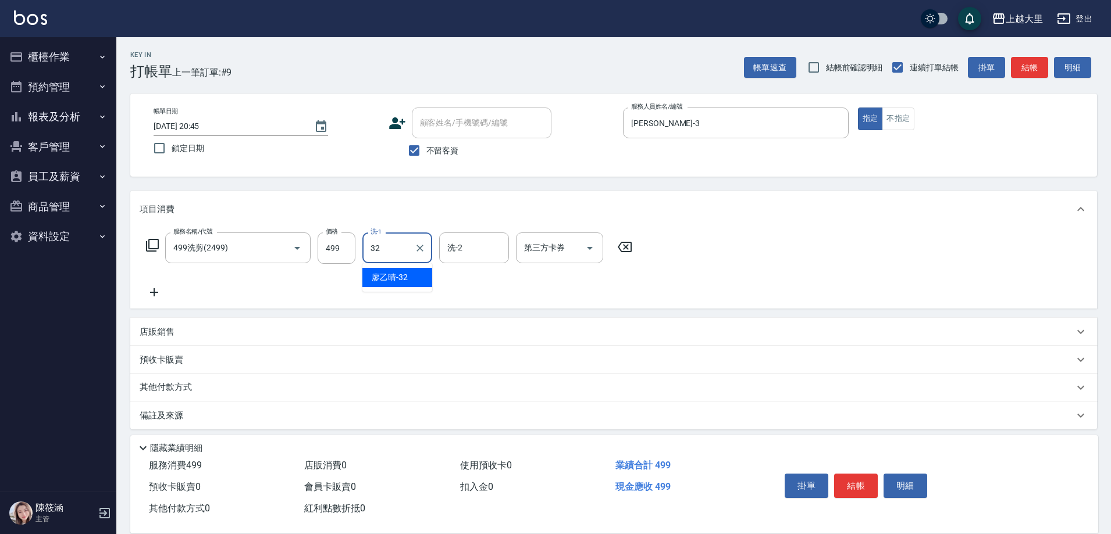
type input "[PERSON_NAME]-32"
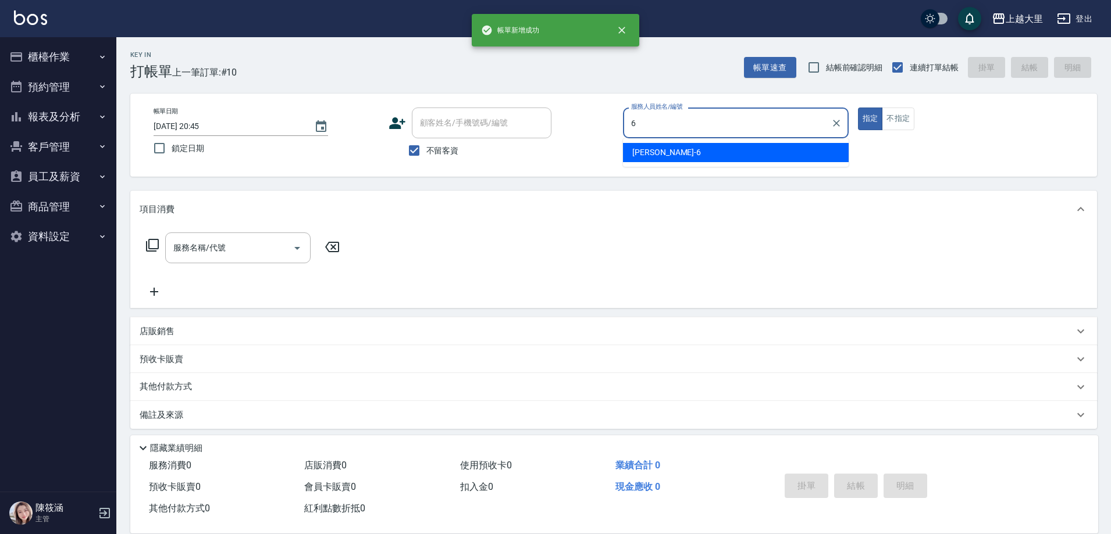
type input "[PERSON_NAME]比-6"
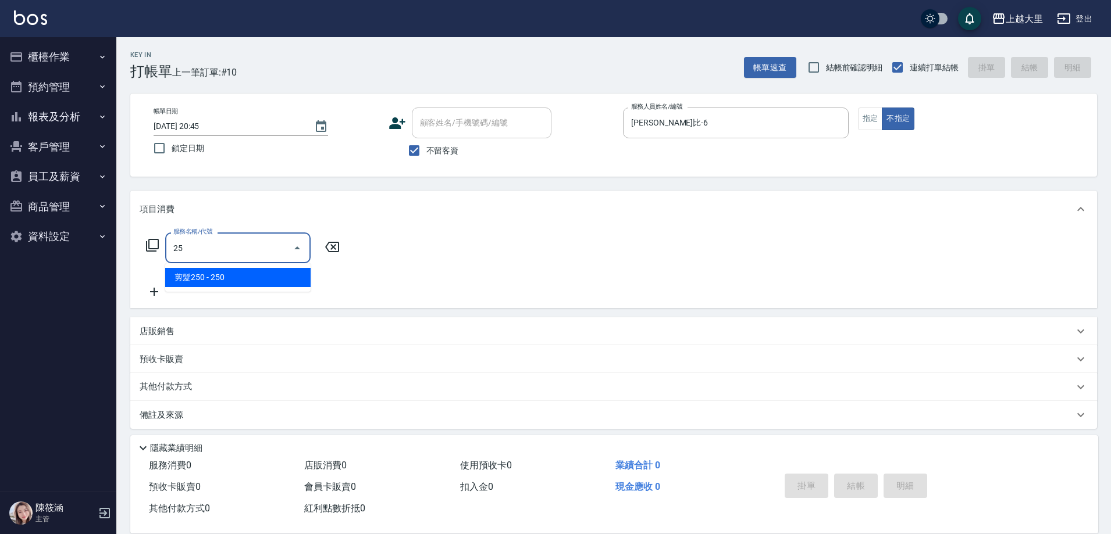
type input "2"
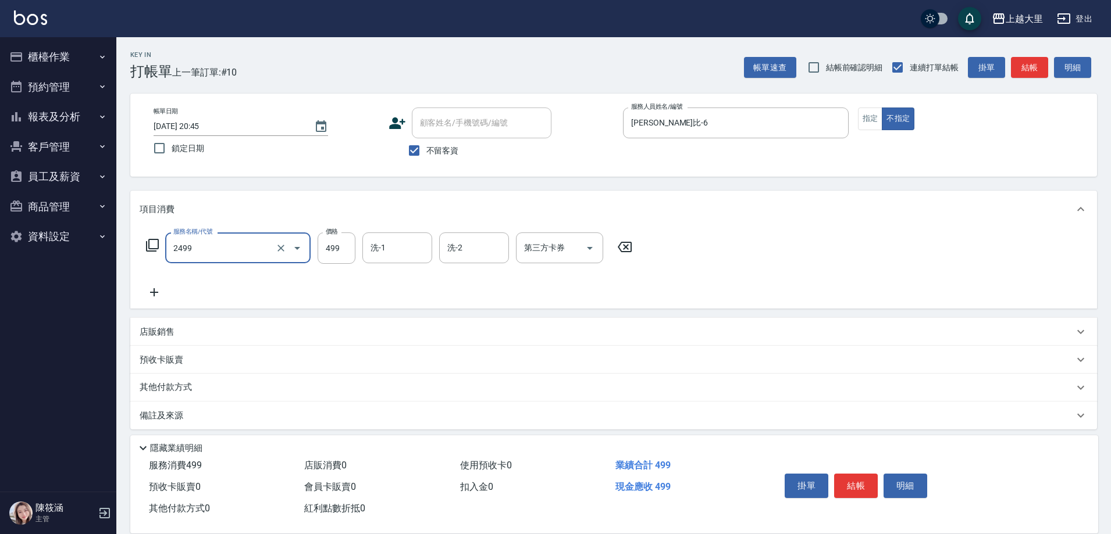
type input "499洗剪(2499)"
type input "[PERSON_NAME]-32"
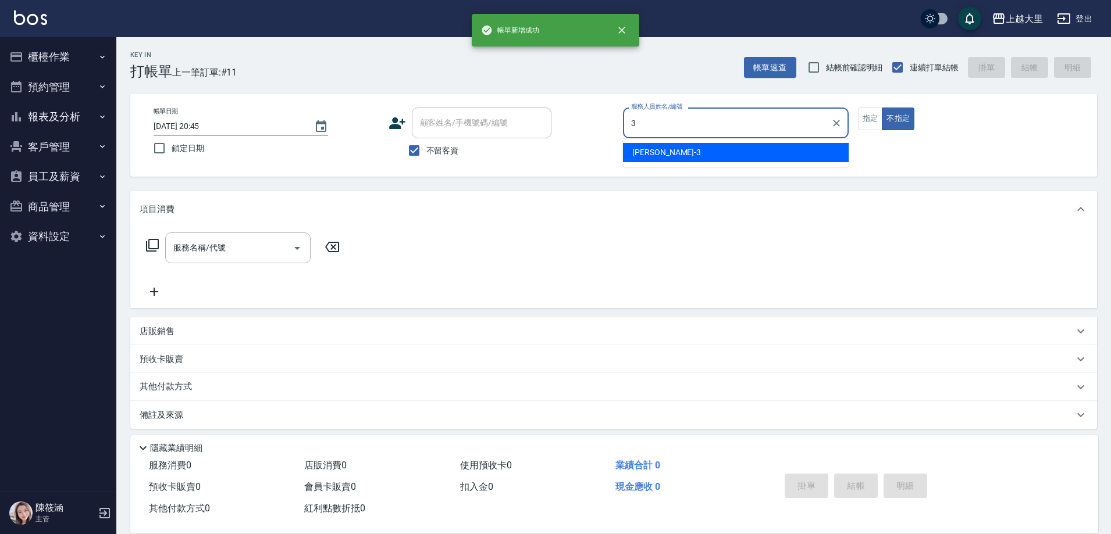
type input "[PERSON_NAME]-3"
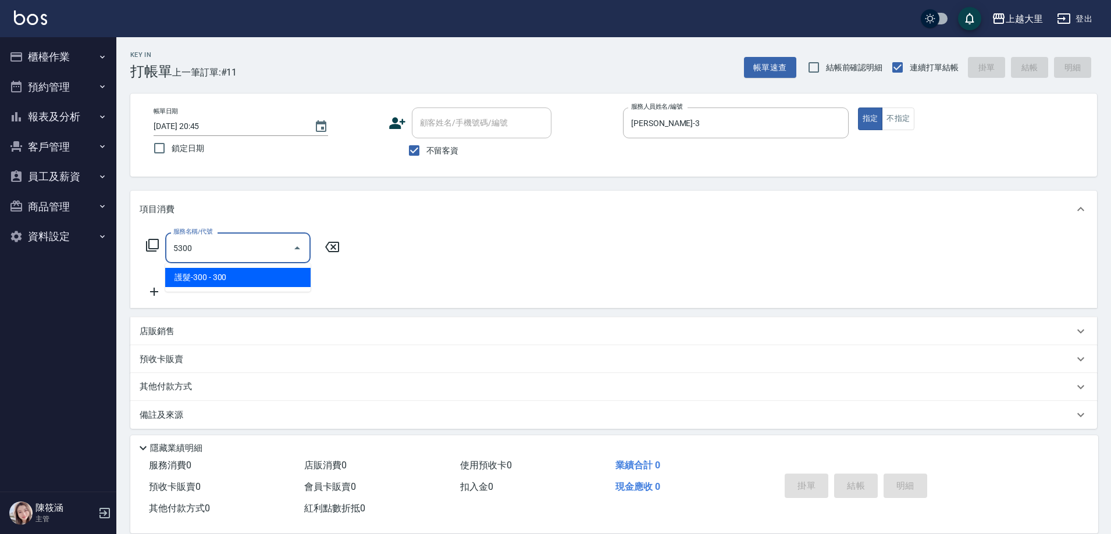
type input "護髮-300(5300)"
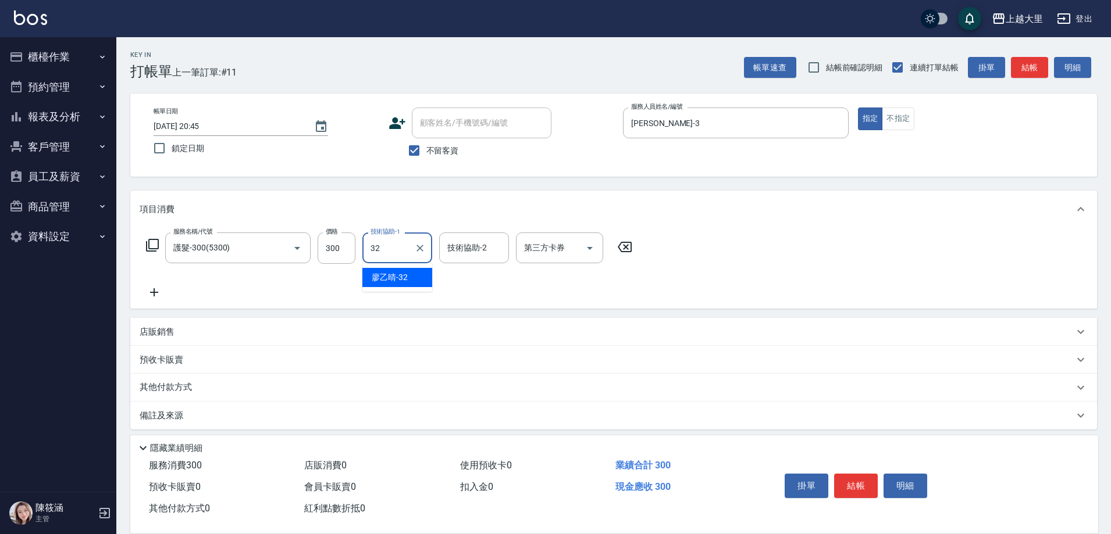
type input "[PERSON_NAME]-32"
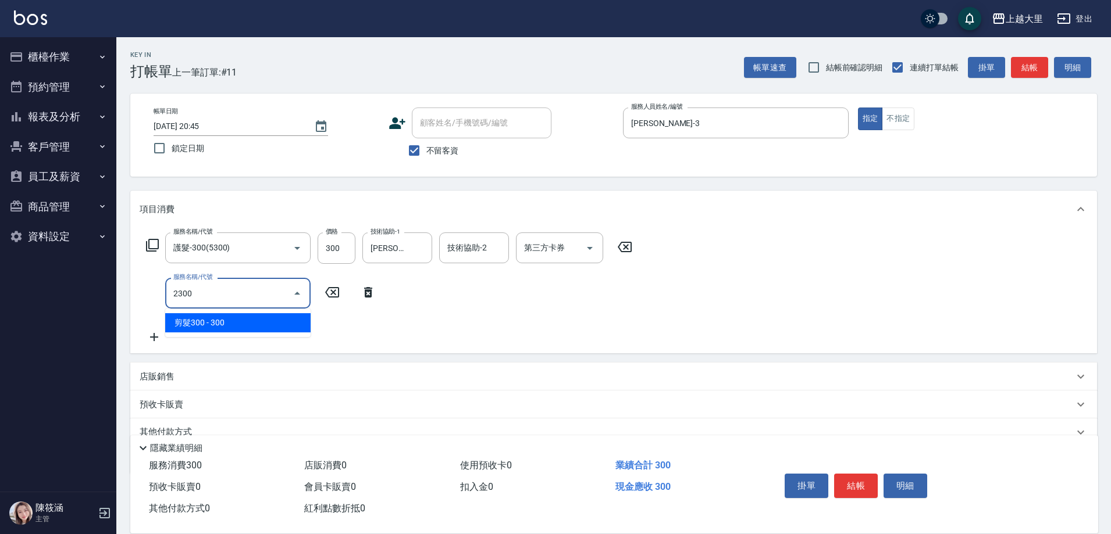
type input "剪髮300(2300)"
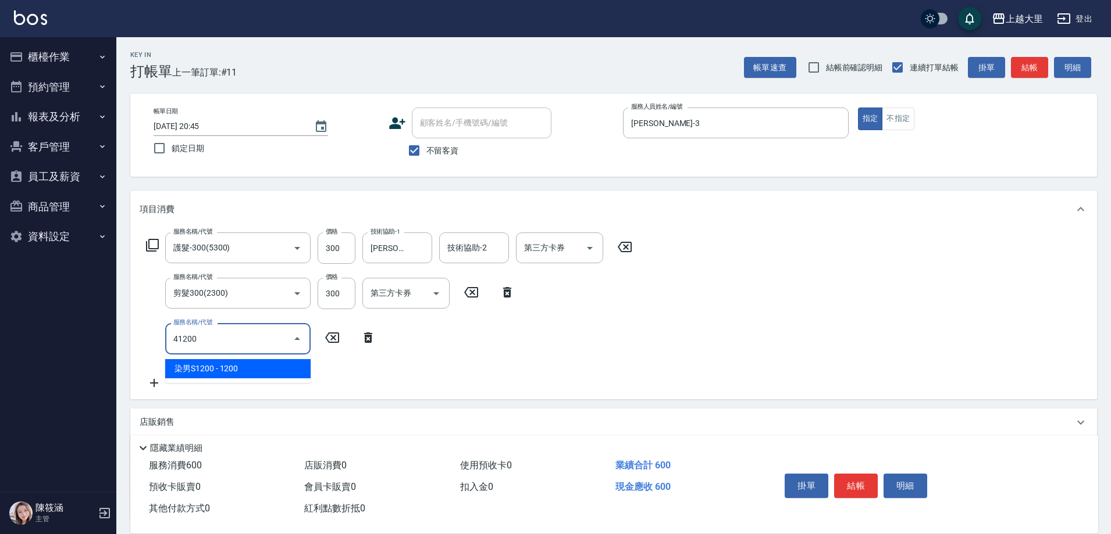
type input "染男S1200(41200)"
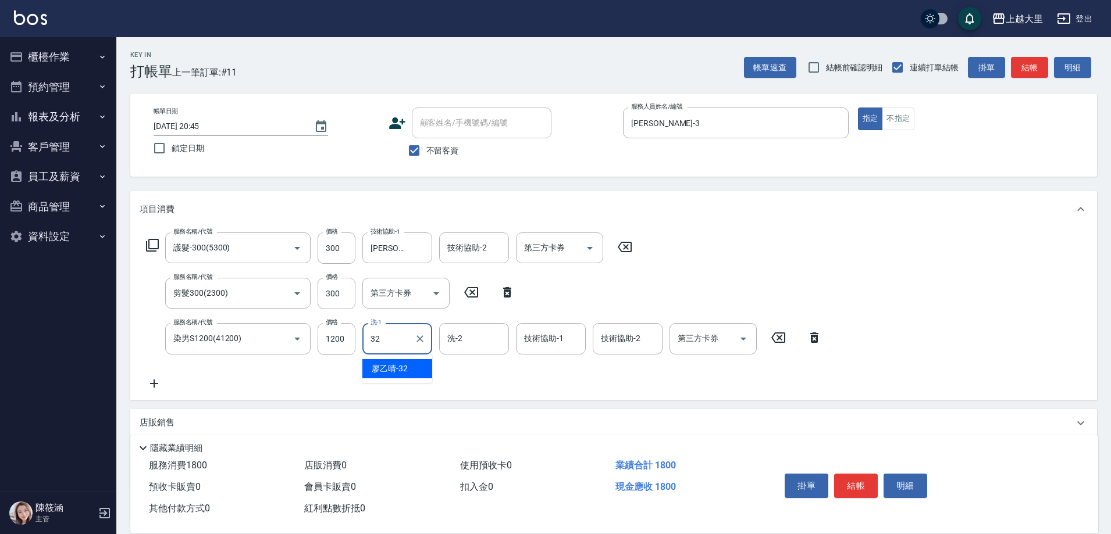
type input "[PERSON_NAME]-32"
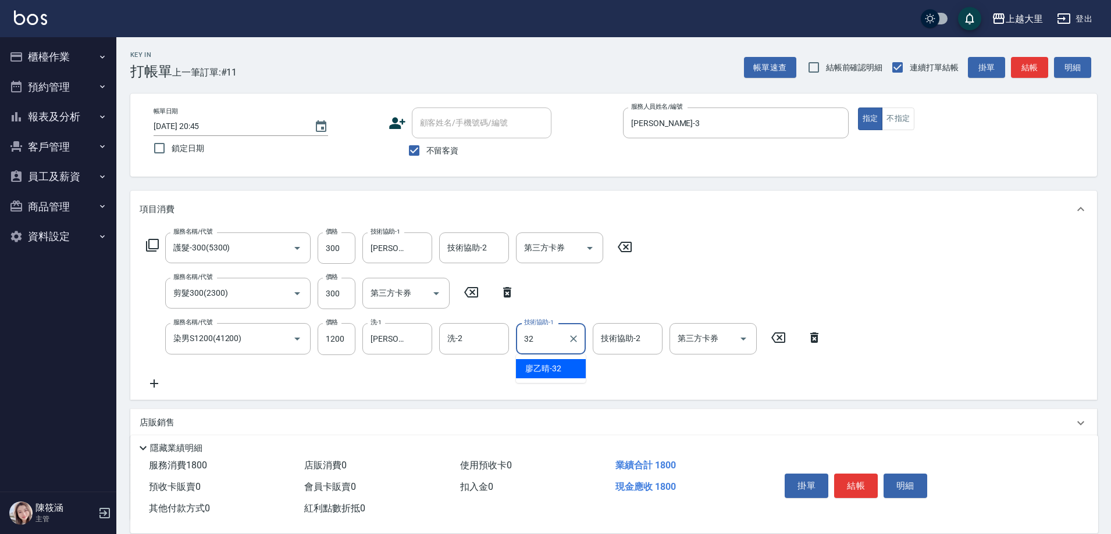
type input "[PERSON_NAME]-32"
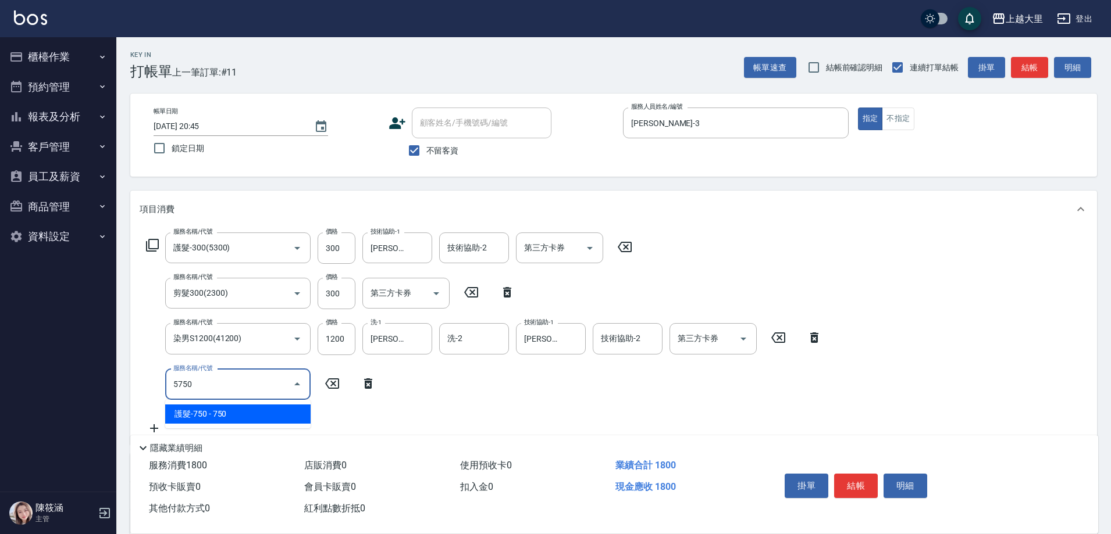
type input "護髮-750(5750)"
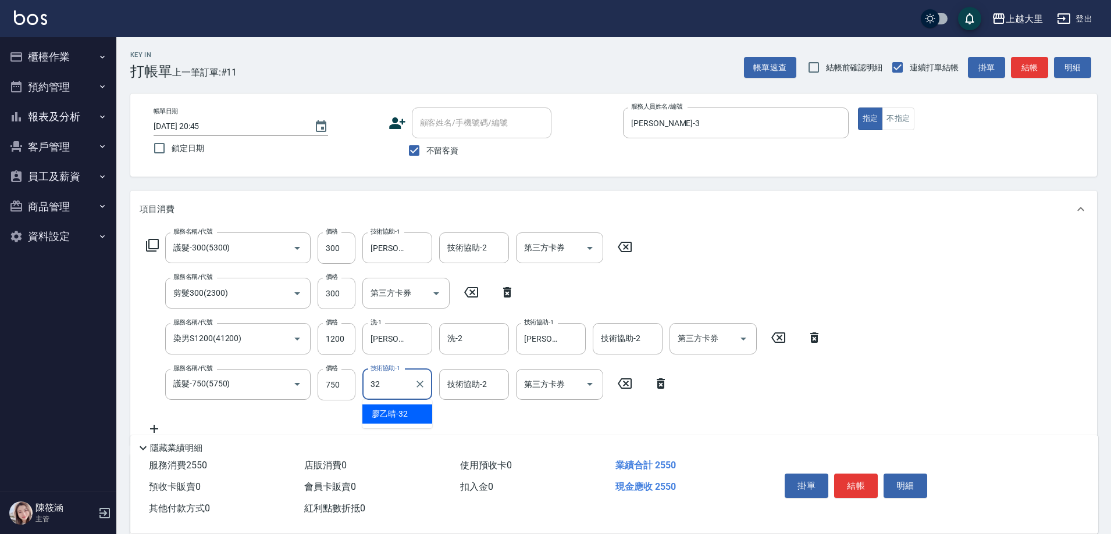
type input "[PERSON_NAME]-32"
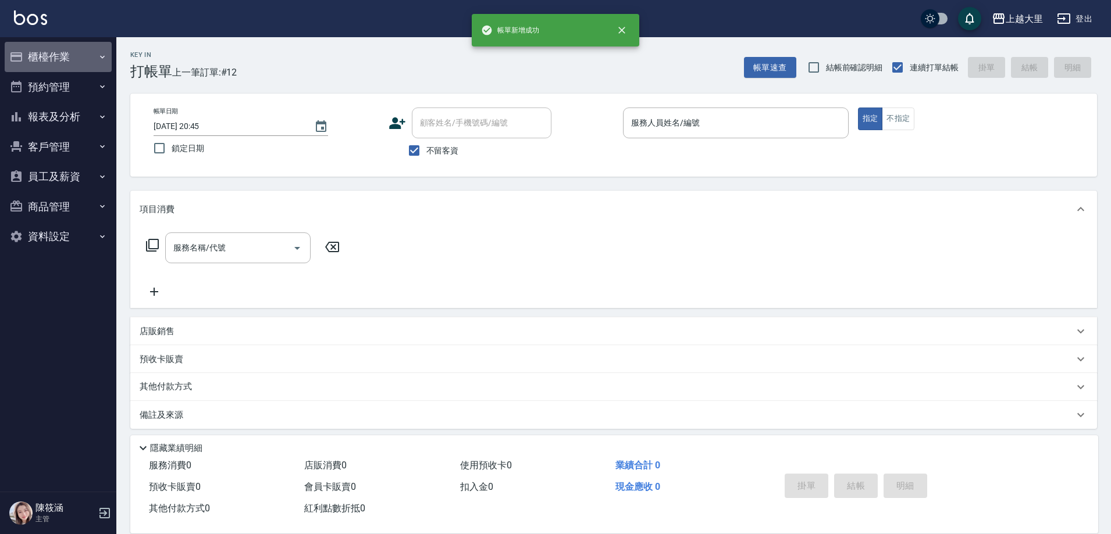
click at [58, 51] on button "櫃檯作業" at bounding box center [58, 57] width 107 height 30
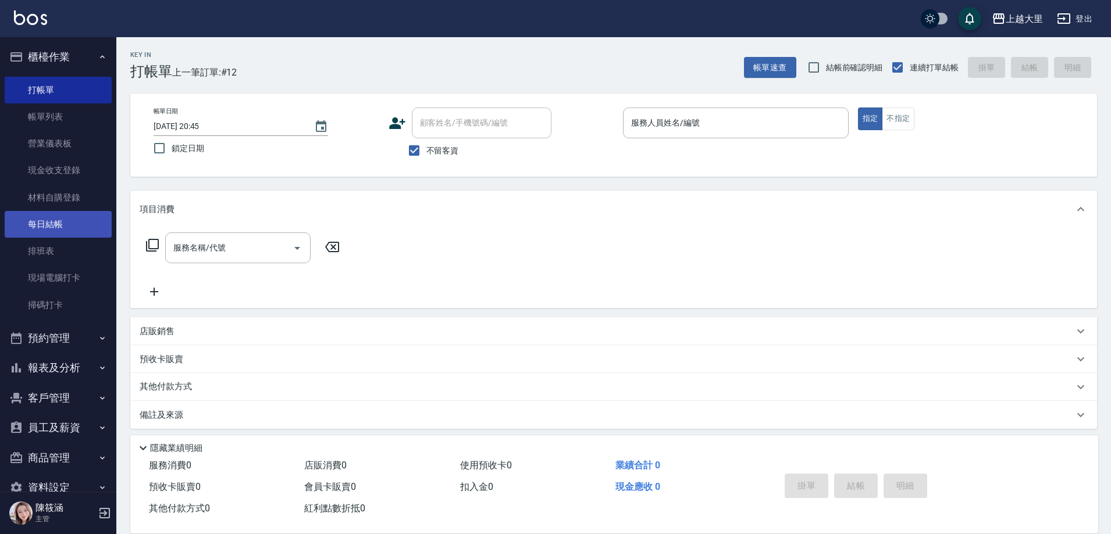
click at [43, 230] on link "每日結帳" at bounding box center [58, 224] width 107 height 27
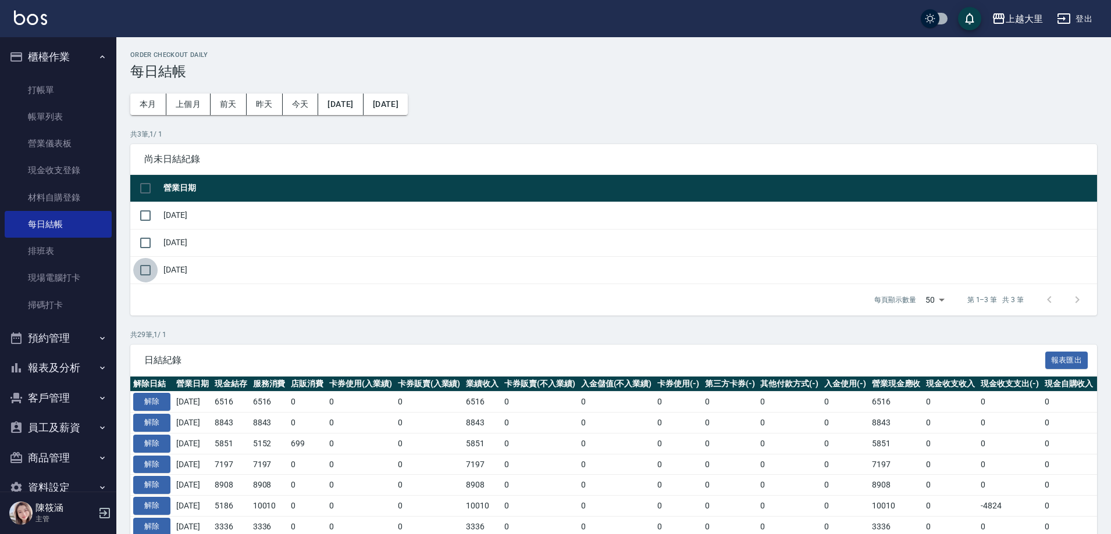
click at [149, 276] on input "checkbox" at bounding box center [145, 270] width 24 height 24
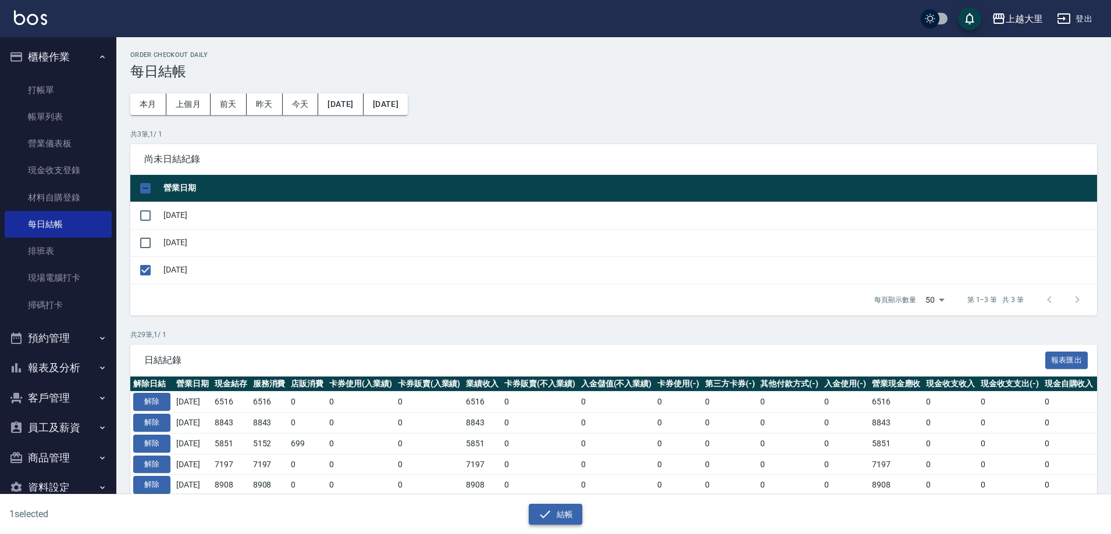
click at [544, 516] on icon "button" at bounding box center [545, 515] width 14 height 14
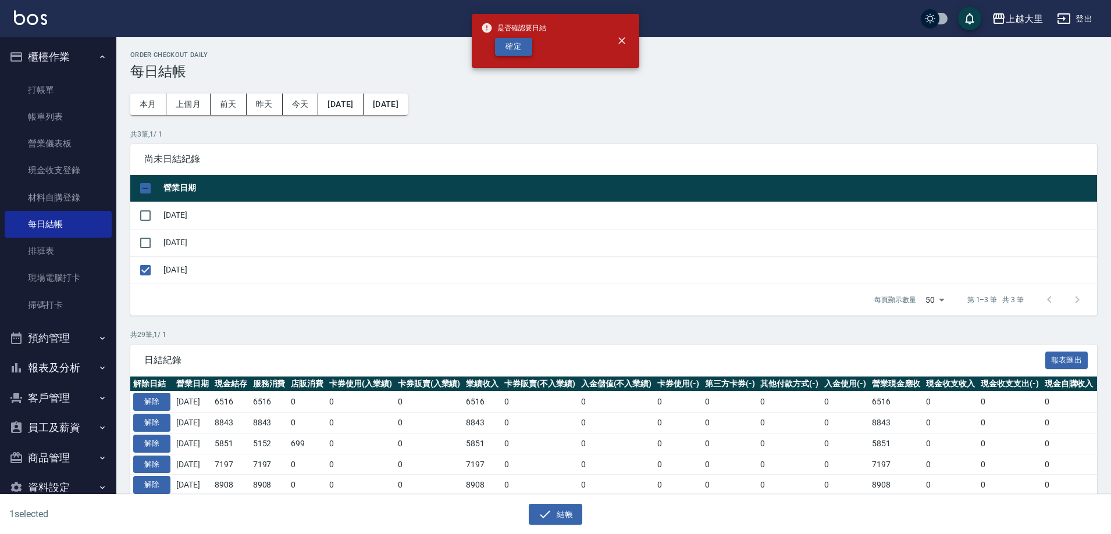
click at [511, 49] on button "確定" at bounding box center [513, 47] width 37 height 18
checkbox input "false"
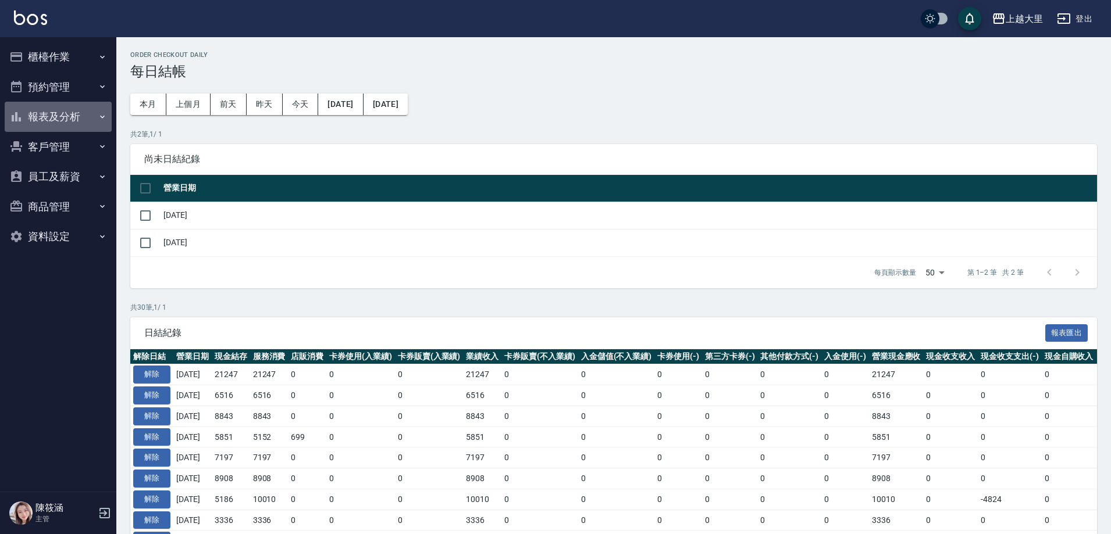
click at [70, 114] on button "報表及分析" at bounding box center [58, 117] width 107 height 30
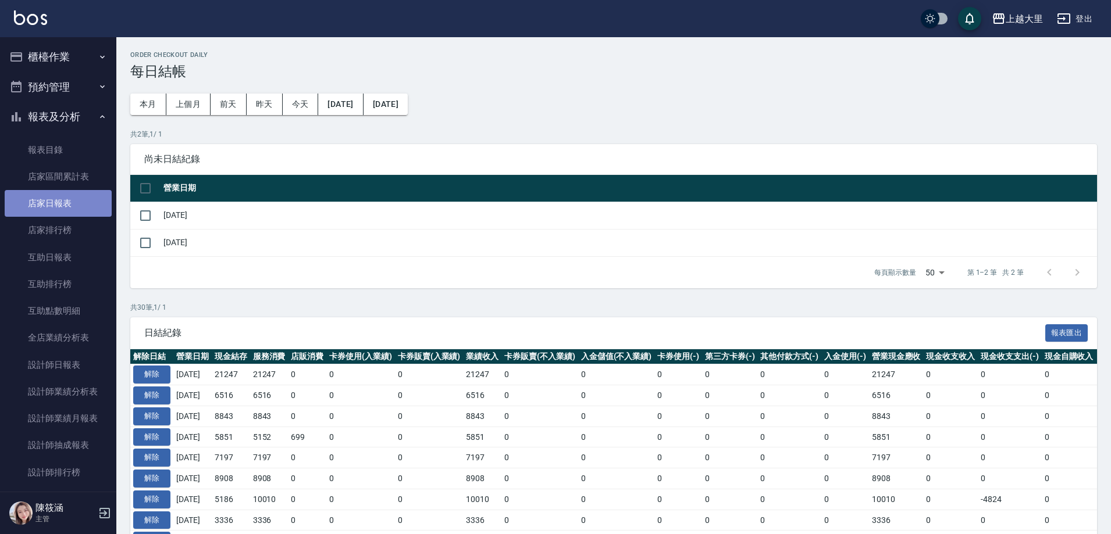
click at [72, 210] on link "店家日報表" at bounding box center [58, 203] width 107 height 27
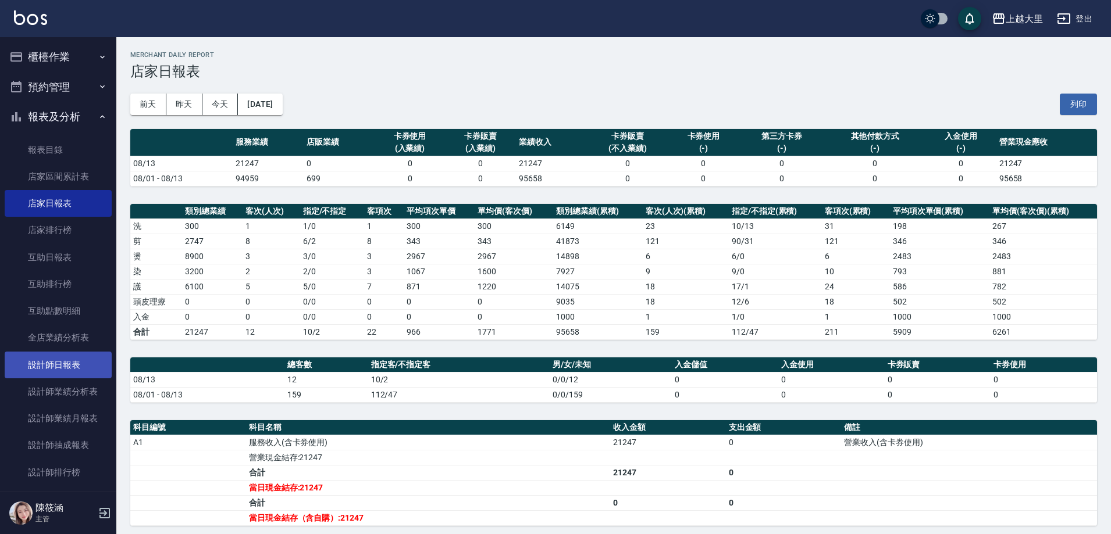
click at [77, 370] on link "設計師日報表" at bounding box center [58, 365] width 107 height 27
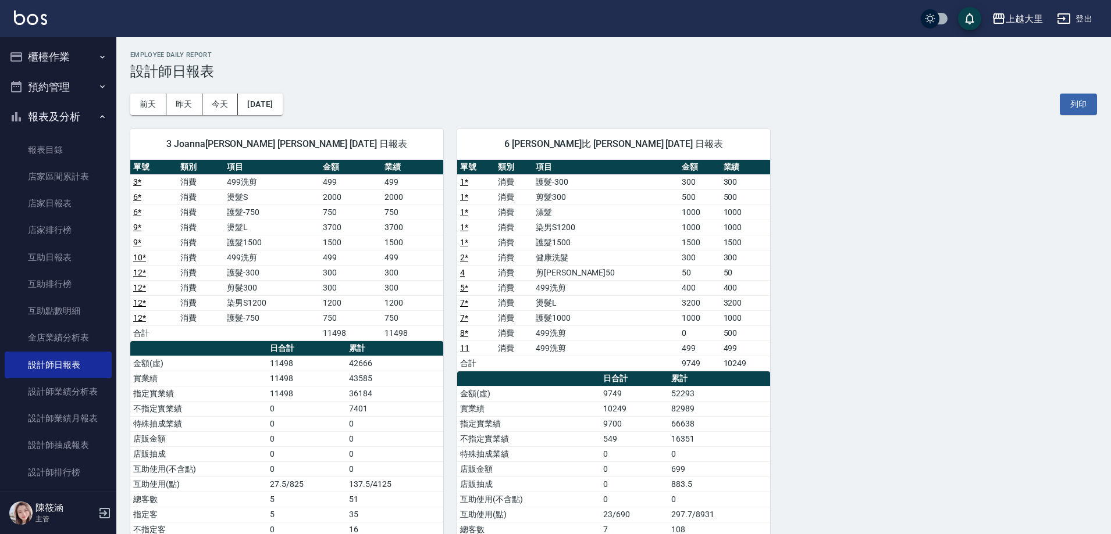
click at [70, 60] on button "櫃檯作業" at bounding box center [58, 57] width 107 height 30
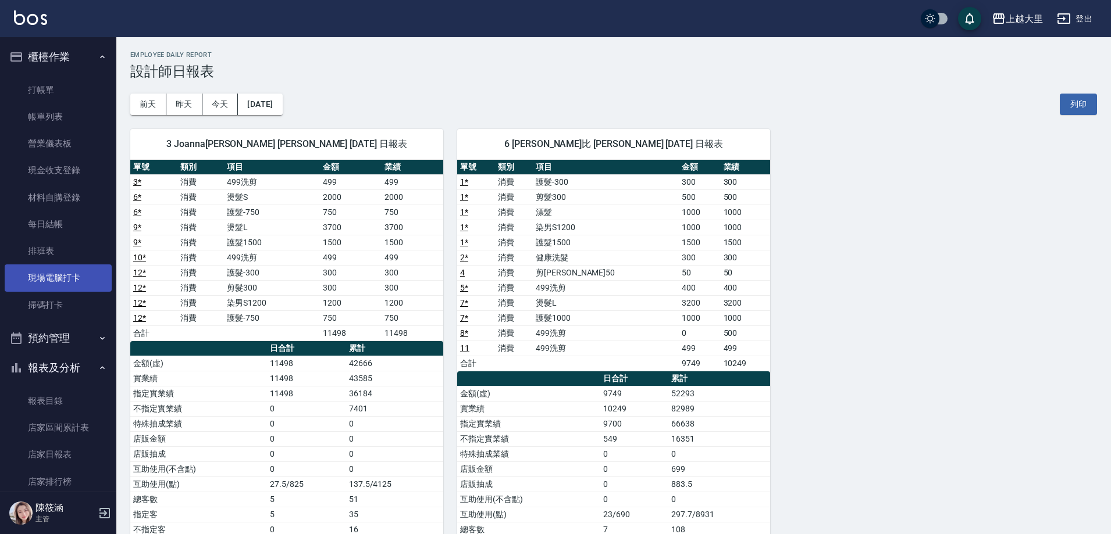
click at [78, 270] on link "現場電腦打卡" at bounding box center [58, 278] width 107 height 27
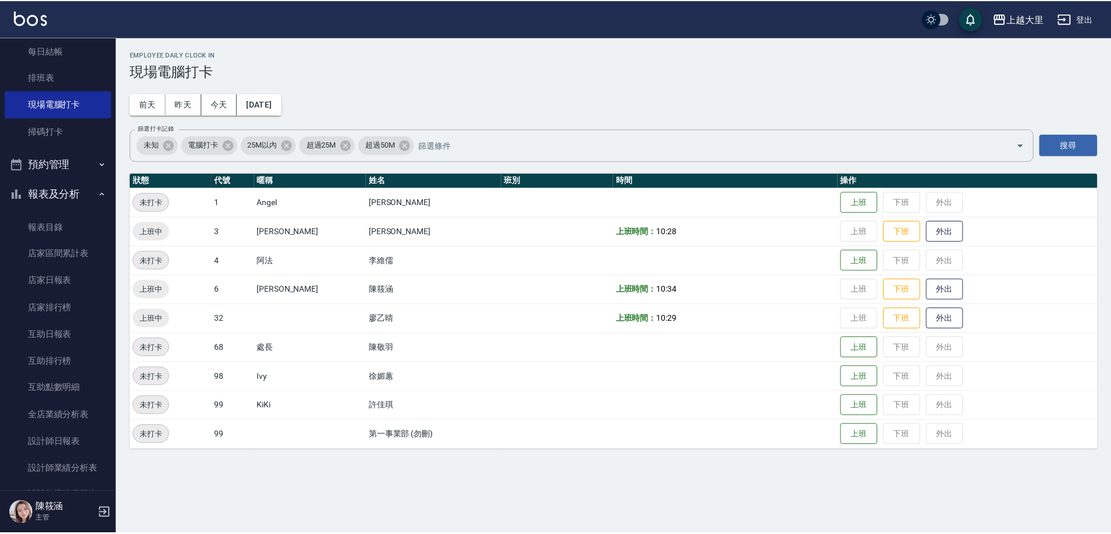
scroll to position [174, 0]
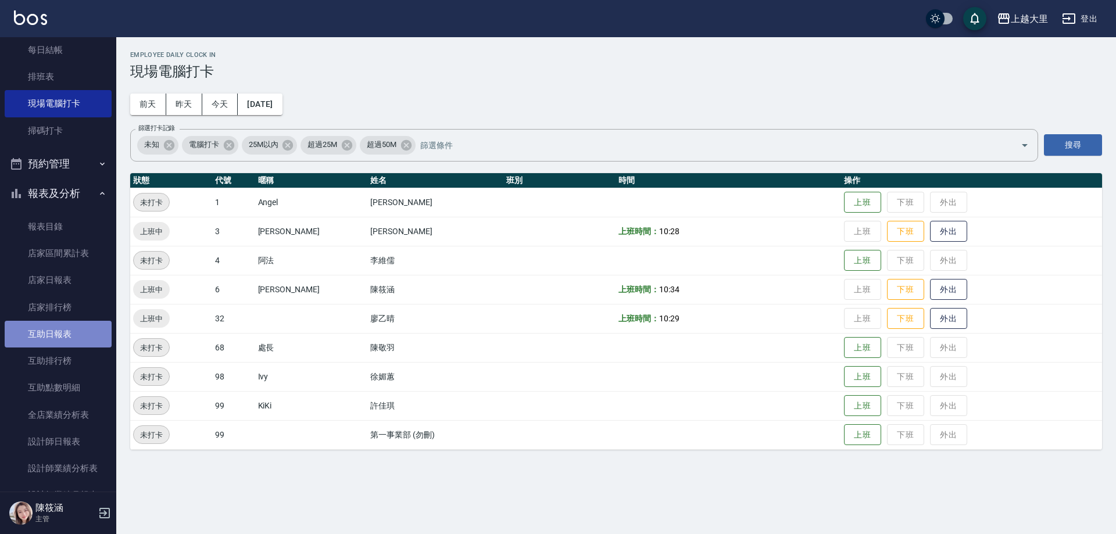
click at [69, 331] on link "互助日報表" at bounding box center [58, 334] width 107 height 27
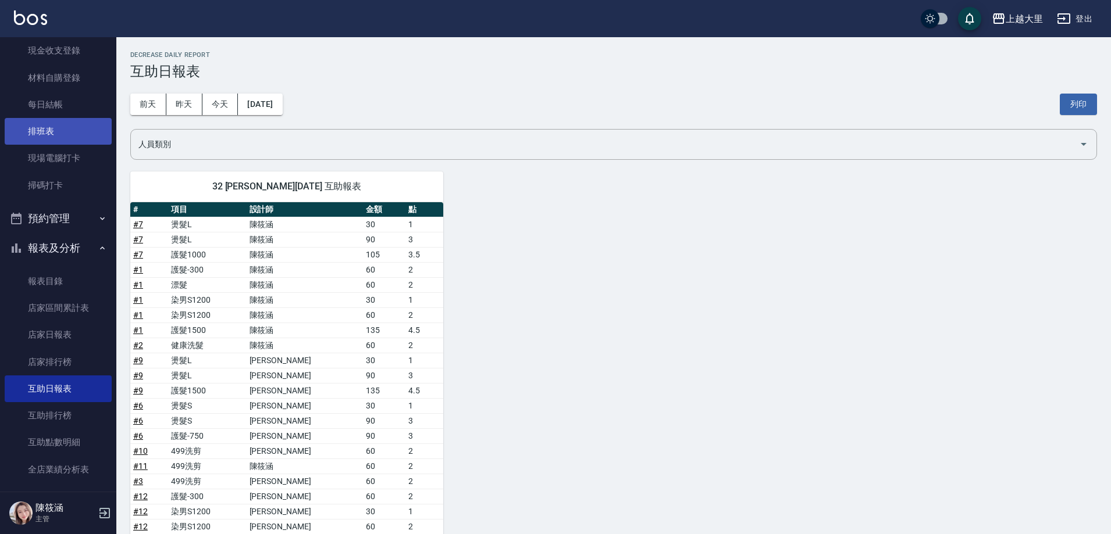
scroll to position [58, 0]
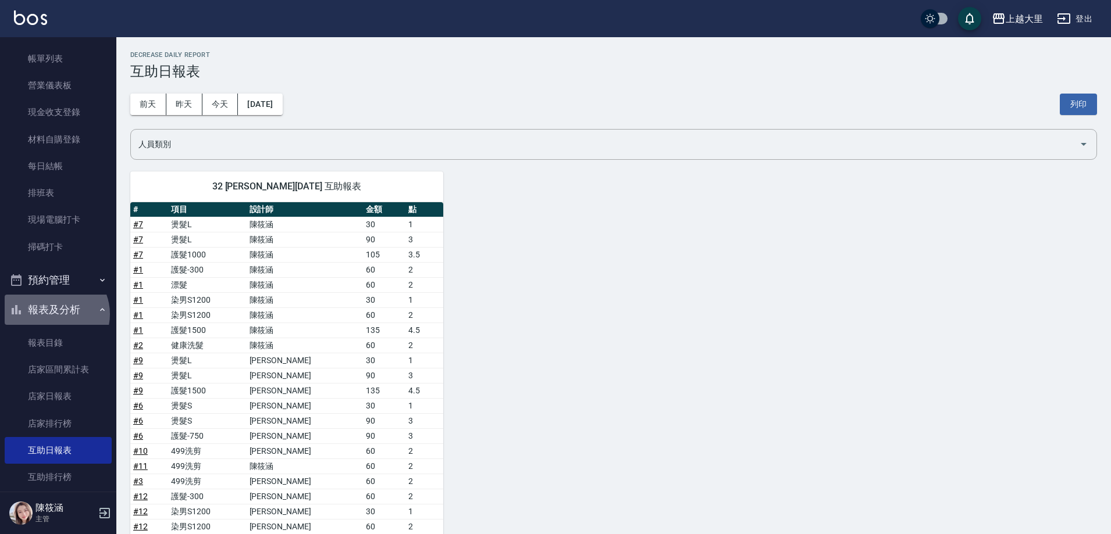
click at [55, 314] on button "報表及分析" at bounding box center [58, 310] width 107 height 30
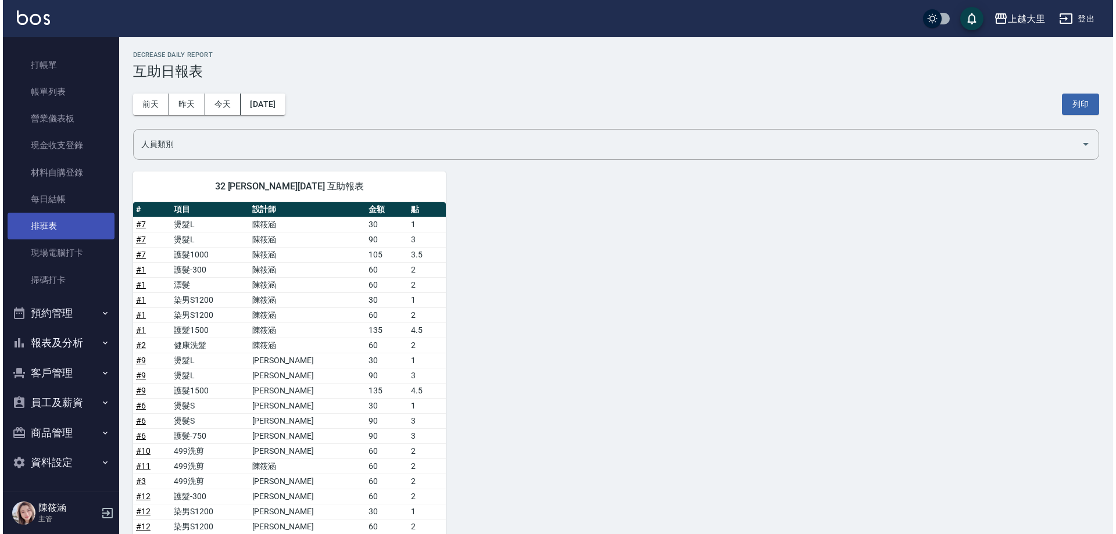
scroll to position [25, 0]
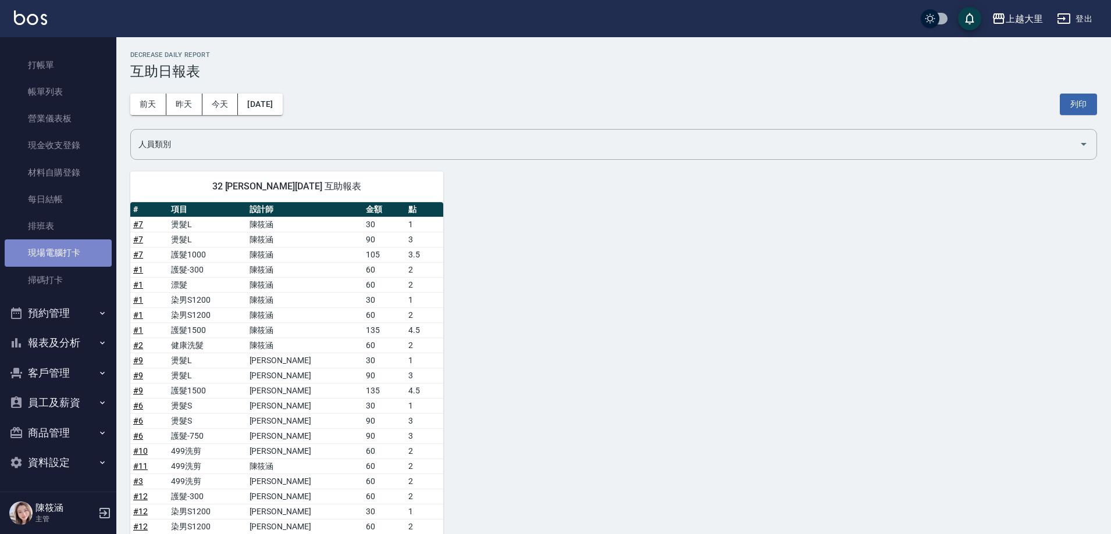
click at [70, 248] on link "現場電腦打卡" at bounding box center [58, 253] width 107 height 27
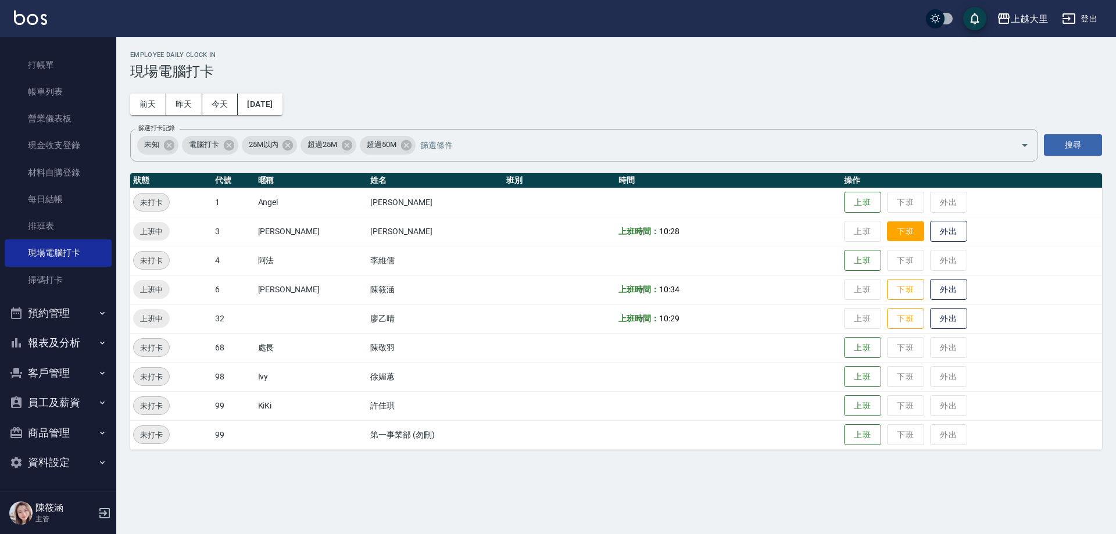
click at [919, 240] on button "下班" at bounding box center [905, 232] width 37 height 20
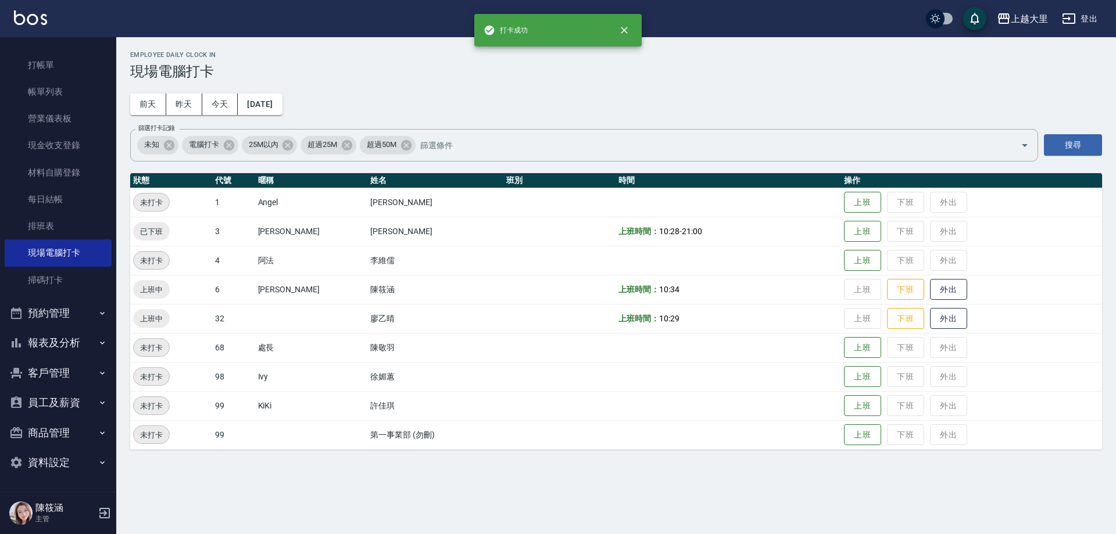
click at [909, 303] on td "上班 下班 外出" at bounding box center [971, 289] width 261 height 29
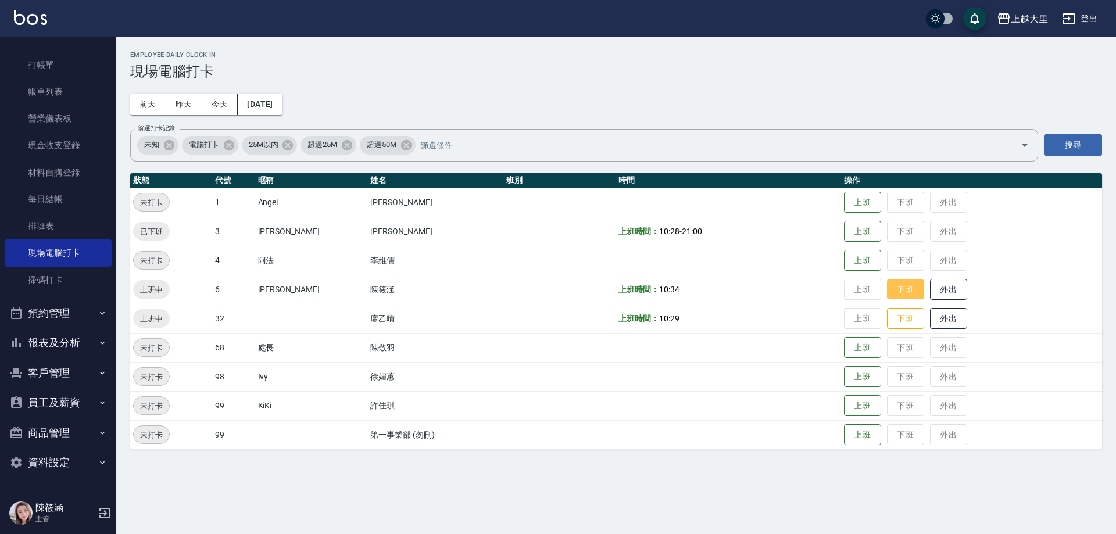
click at [911, 296] on button "下班" at bounding box center [905, 290] width 37 height 20
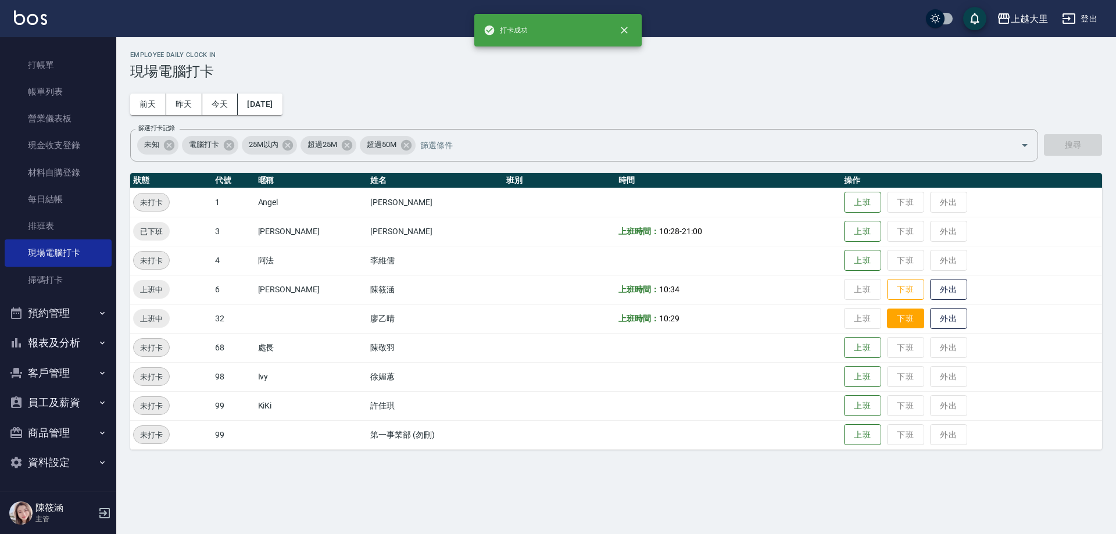
click at [901, 316] on button "下班" at bounding box center [905, 319] width 37 height 20
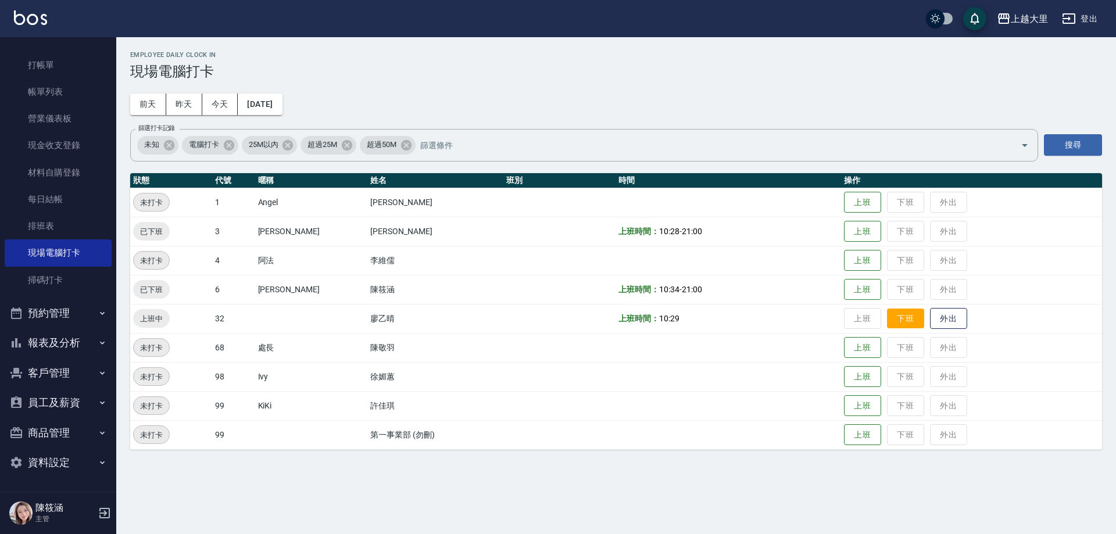
click at [894, 320] on button "下班" at bounding box center [905, 319] width 37 height 20
